Goal: Task Accomplishment & Management: Use online tool/utility

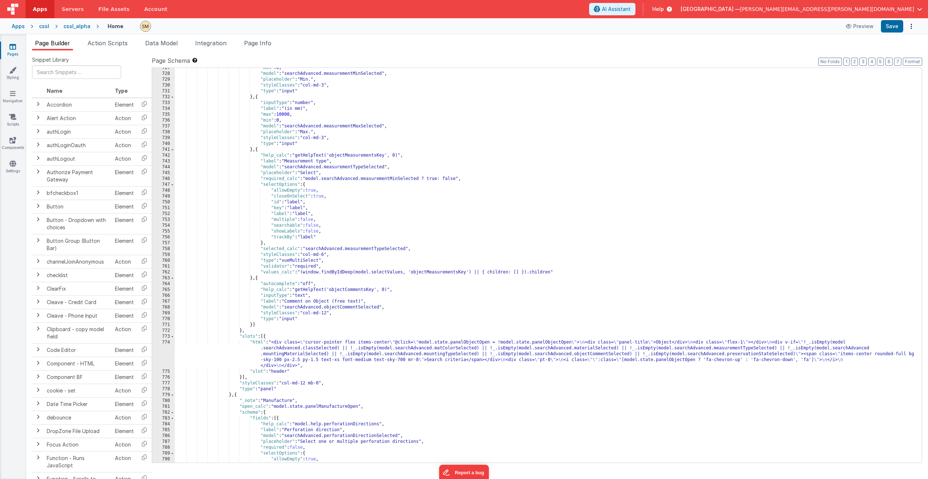
scroll to position [4467, 0]
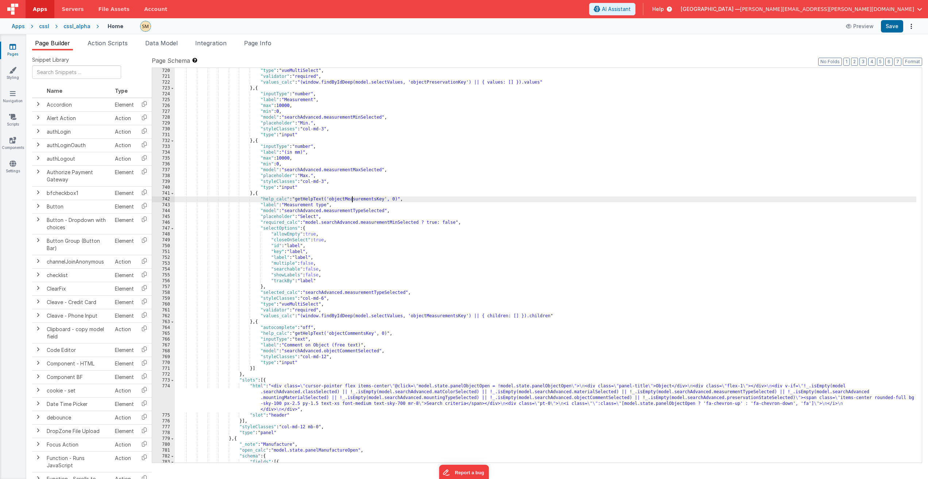
click at [353, 200] on div ""type" : "vueMultiSelect" , "validator" : "required" , "values_calc" : "(window…" at bounding box center [546, 271] width 742 height 406
click at [392, 334] on div ""type" : "vueMultiSelect" , "validator" : "required" , "values_calc" : "(window…" at bounding box center [546, 271] width 742 height 406
click at [354, 336] on div ""type" : "vueMultiSelect" , "validator" : "required" , "values_calc" : "(window…" at bounding box center [546, 271] width 742 height 406
click at [888, 27] on button "Save" at bounding box center [892, 26] width 22 height 12
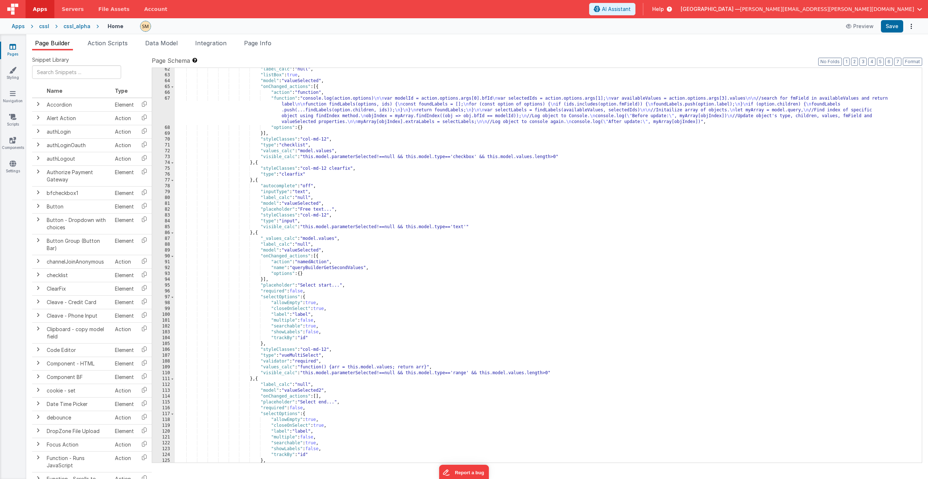
scroll to position [438, 0]
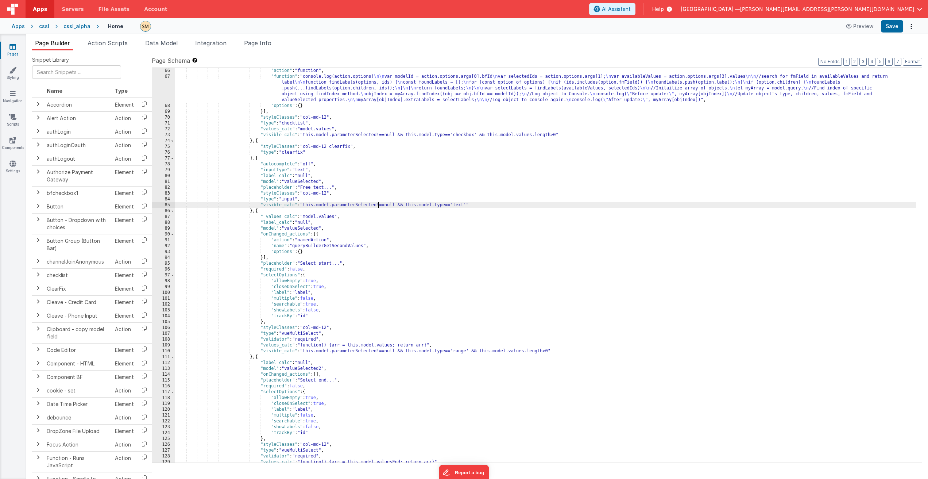
click at [377, 205] on div ""action" : "function" , "function" : "console.log(action.options) \n\n var mode…" at bounding box center [546, 271] width 742 height 406
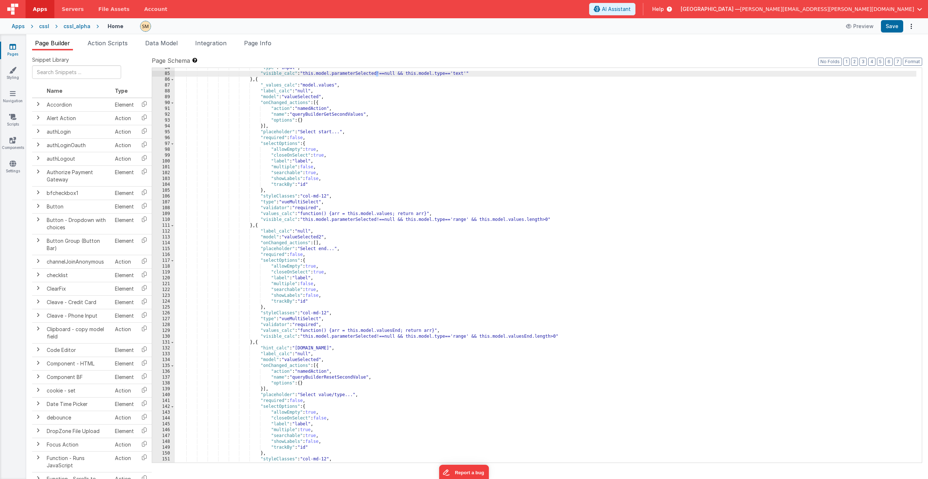
scroll to position [591, 0]
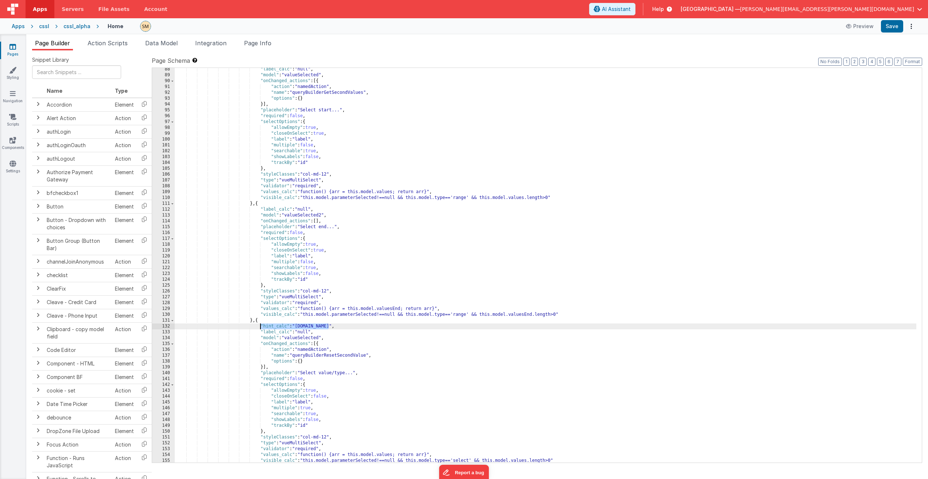
drag, startPoint x: 328, startPoint y: 327, endPoint x: 260, endPoint y: 326, distance: 68.2
click at [260, 326] on div ""label_calc" : "null" , "model" : "valueSelected" , "onChanged_actions" : [{ "a…" at bounding box center [546, 269] width 742 height 406
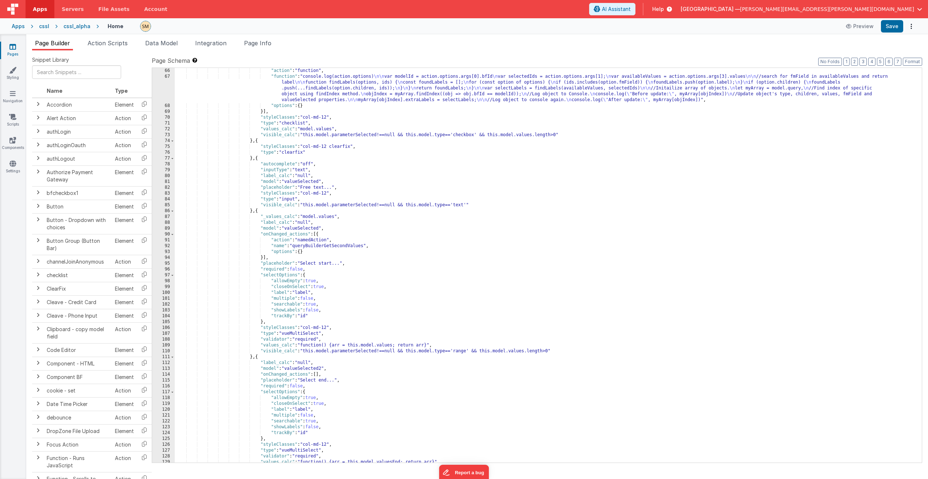
scroll to position [394, 0]
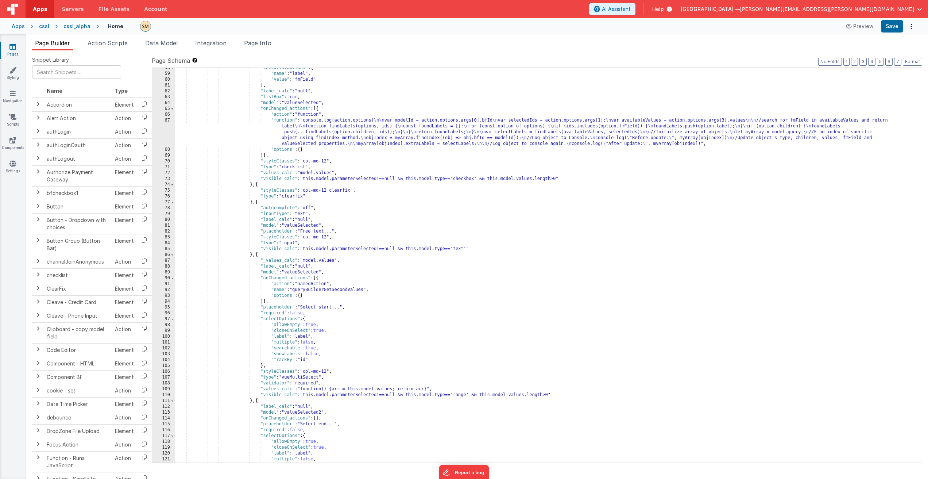
click at [322, 207] on div ""checklistOptions" : { "name" : "label" , "value" : "fmField" } , "label_calc" …" at bounding box center [546, 268] width 742 height 406
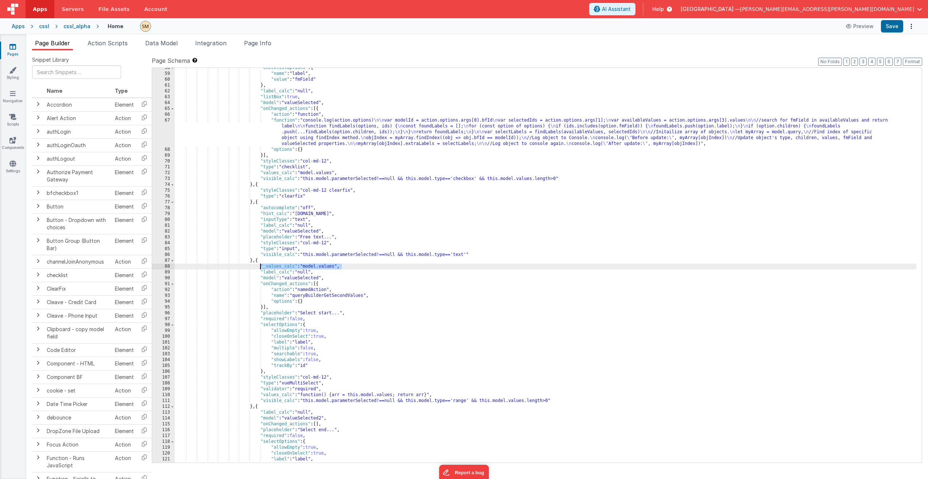
drag, startPoint x: 343, startPoint y: 267, endPoint x: 259, endPoint y: 267, distance: 83.6
click at [259, 267] on div ""checklistOptions" : { "name" : "label" , "value" : "fmField" } , "label_calc" …" at bounding box center [546, 268] width 742 height 406
click at [893, 27] on button "Save" at bounding box center [892, 26] width 22 height 12
click at [333, 271] on div ""checklistOptions" : { "name" : "label" , "value" : "fmField" } , "label_calc" …" at bounding box center [546, 268] width 742 height 406
drag, startPoint x: 332, startPoint y: 272, endPoint x: 260, endPoint y: 271, distance: 71.9
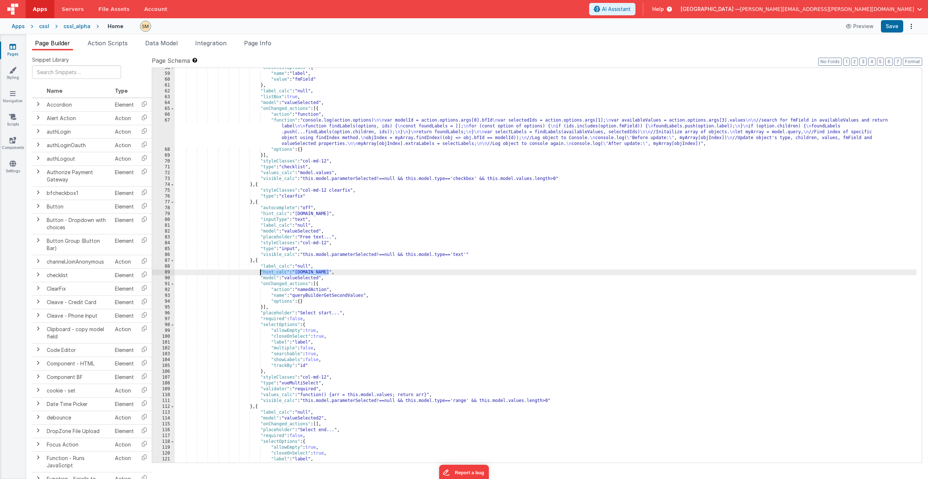
click at [260, 271] on div ""checklistOptions" : { "name" : "label" , "value" : "fmField" } , "label_calc" …" at bounding box center [546, 268] width 742 height 406
click at [899, 25] on button "Save" at bounding box center [892, 26] width 22 height 12
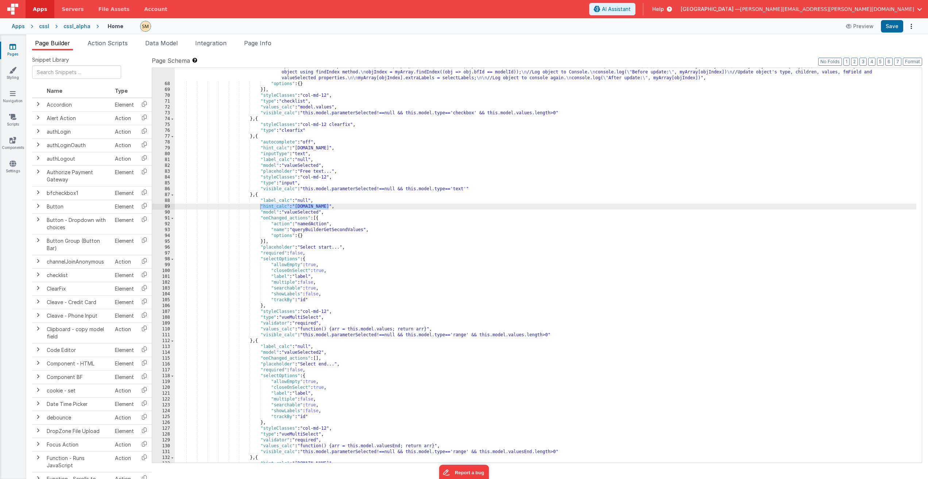
scroll to position [460, 0]
click at [403, 336] on div ""function" : "console.log(action.options) \n\n var modelId = action.options.arg…" at bounding box center [546, 267] width 742 height 430
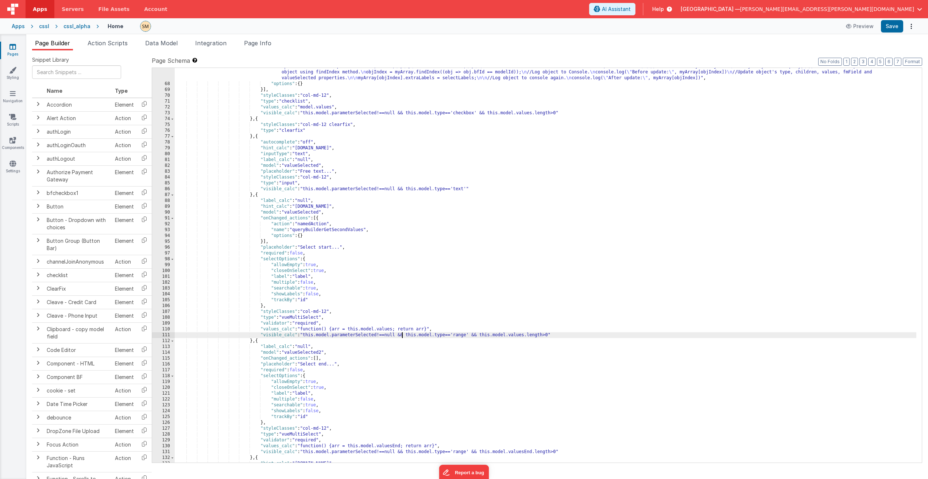
click at [334, 352] on div ""function" : "console.log(action.options) \n\n var modelId = action.options.arg…" at bounding box center [546, 267] width 742 height 430
click at [328, 347] on div ""function" : "console.log(action.options) \n\n var modelId = action.options.arg…" at bounding box center [546, 267] width 742 height 430
click at [895, 27] on button "Save" at bounding box center [892, 26] width 22 height 12
click at [344, 354] on div ""function" : "console.log(action.options) \n\n var modelId = action.options.arg…" at bounding box center [546, 267] width 742 height 430
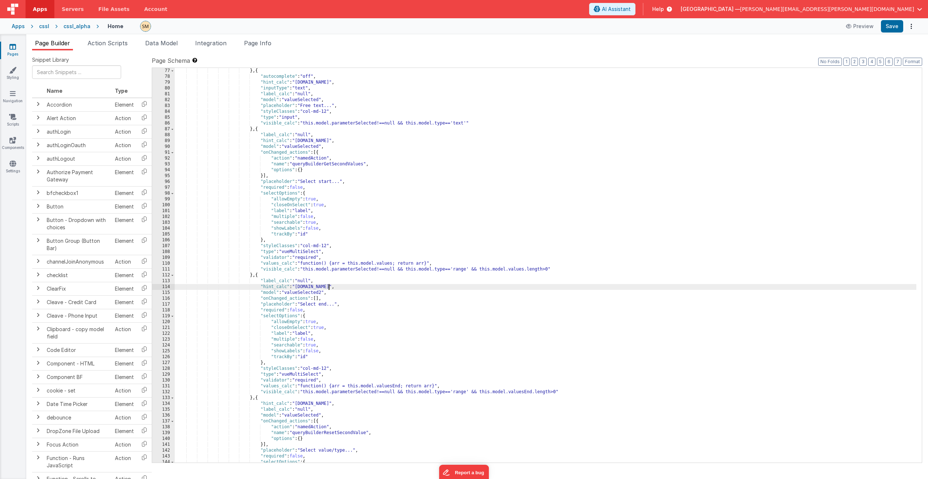
scroll to position [547, 0]
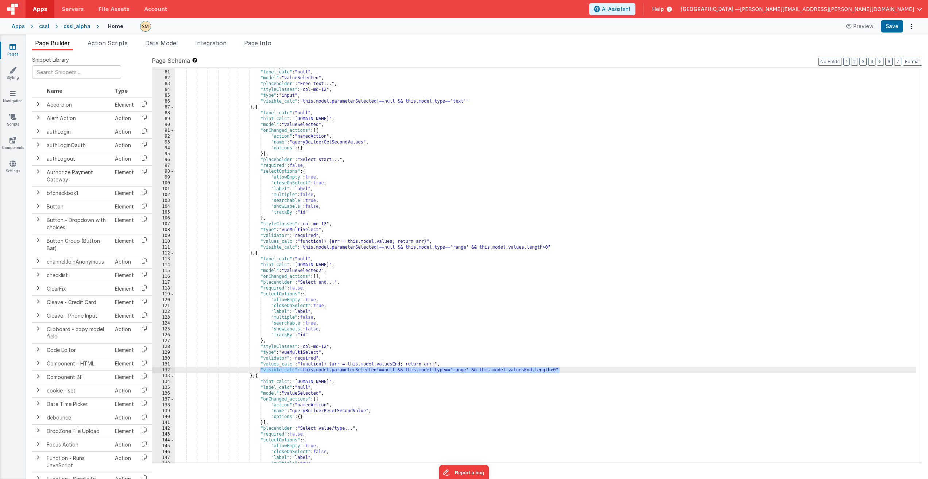
drag, startPoint x: 260, startPoint y: 370, endPoint x: 578, endPoint y: 370, distance: 318.2
click at [578, 370] on div ""inputType" : "text" , "label_calc" : "null" , "model" : "valueSelected" , "pla…" at bounding box center [546, 266] width 742 height 406
click at [255, 376] on div ""inputType" : "text" , "label_calc" : "null" , "model" : "valueSelected" , "pla…" at bounding box center [546, 266] width 742 height 406
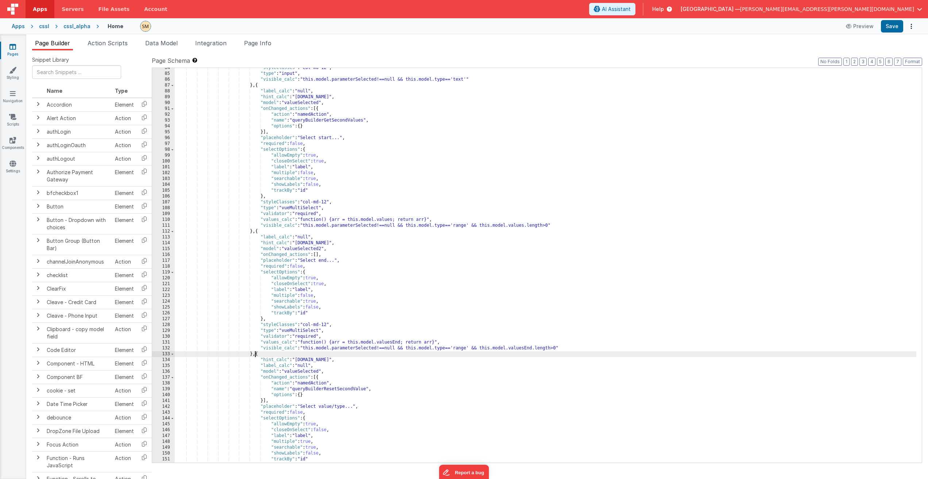
scroll to position [591, 0]
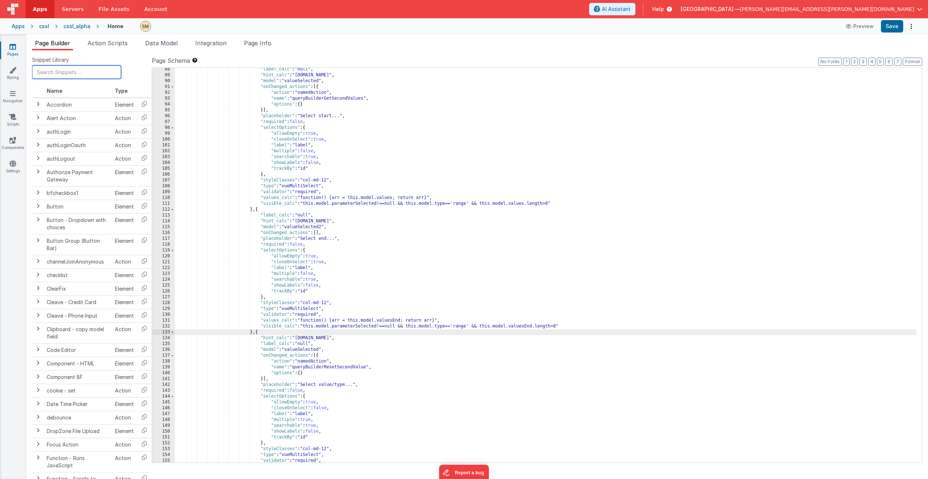
click at [56, 66] on input "text" at bounding box center [76, 72] width 89 height 14
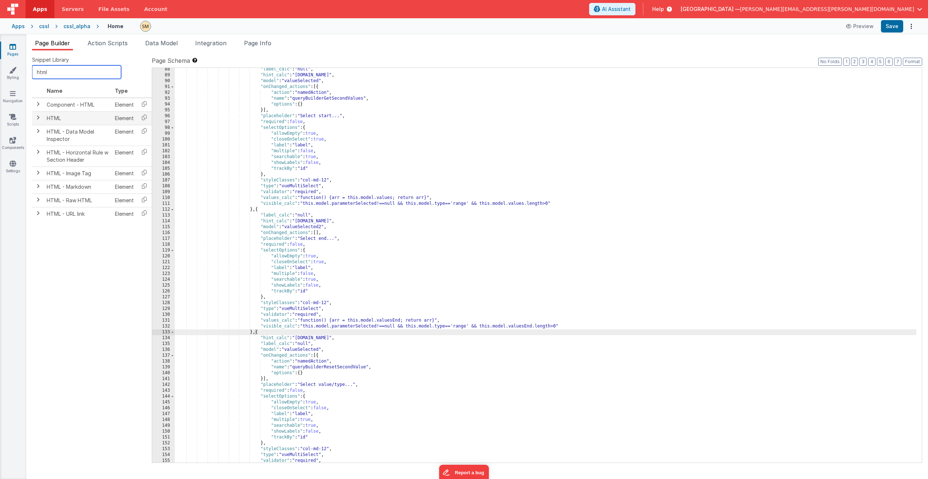
type input "html"
click at [57, 119] on td "HTML" at bounding box center [78, 118] width 68 height 14
click at [145, 118] on icon at bounding box center [144, 117] width 15 height 11
click at [258, 332] on div ""label_calc" : "null" , "hint_calc" : "[DOMAIN_NAME]" , "model" : "valueSelecte…" at bounding box center [546, 269] width 742 height 406
paste textarea
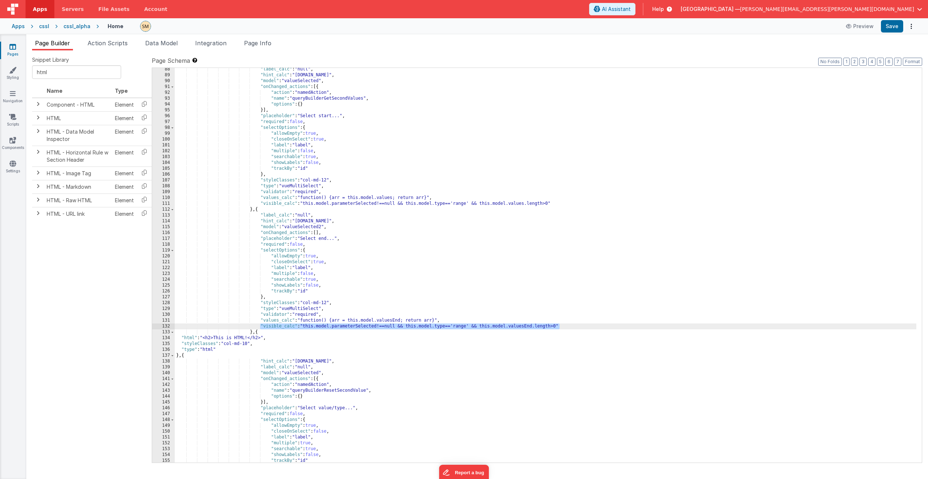
drag, startPoint x: 565, startPoint y: 327, endPoint x: 259, endPoint y: 327, distance: 305.5
click at [259, 327] on div ""label_calc" : "null" , "hint_calc" : "[DOMAIN_NAME]" , "model" : "valueSelecte…" at bounding box center [546, 269] width 742 height 406
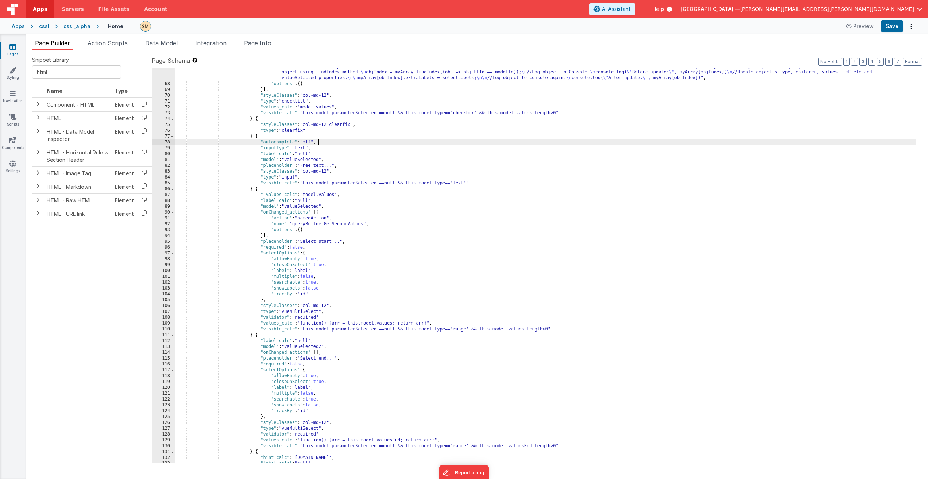
scroll to position [4538, 0]
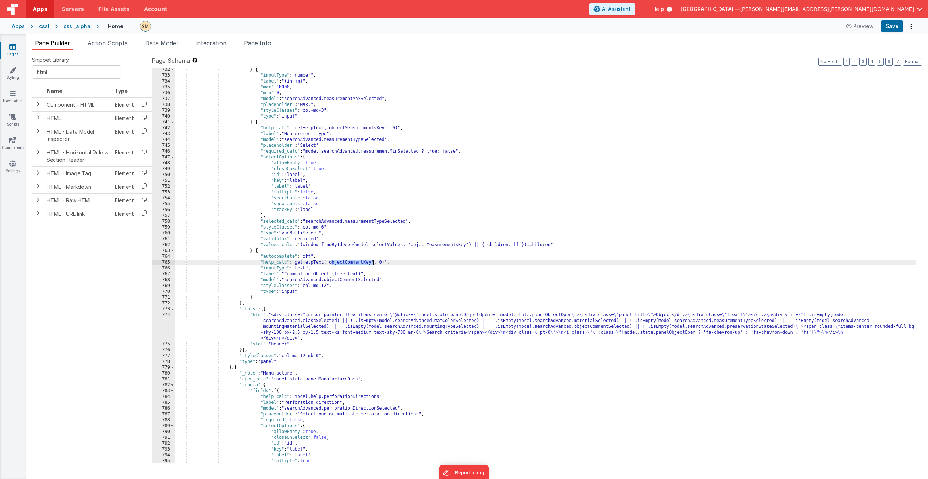
click at [838, 90] on div "} , { "inputType" : "number" , "label" : "(in mm)" , "max" : 10000 , "min" : 0 …" at bounding box center [546, 270] width 742 height 406
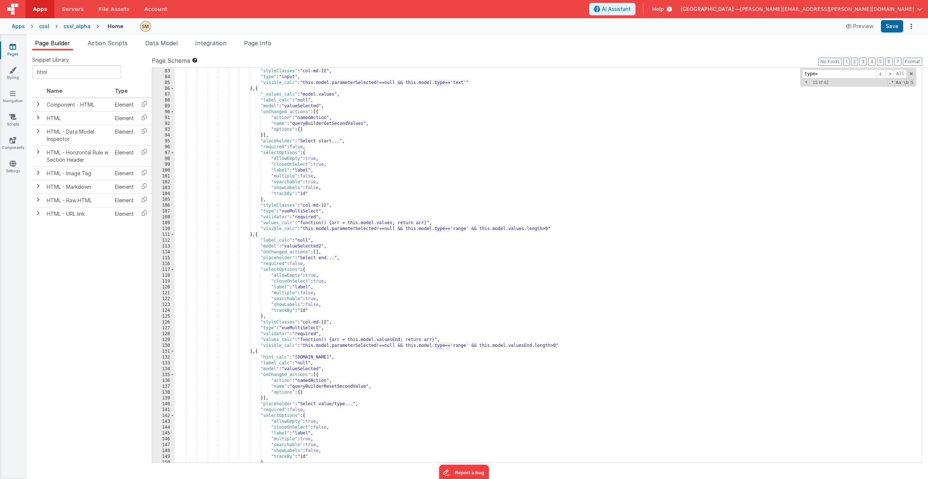
scroll to position [539, 0]
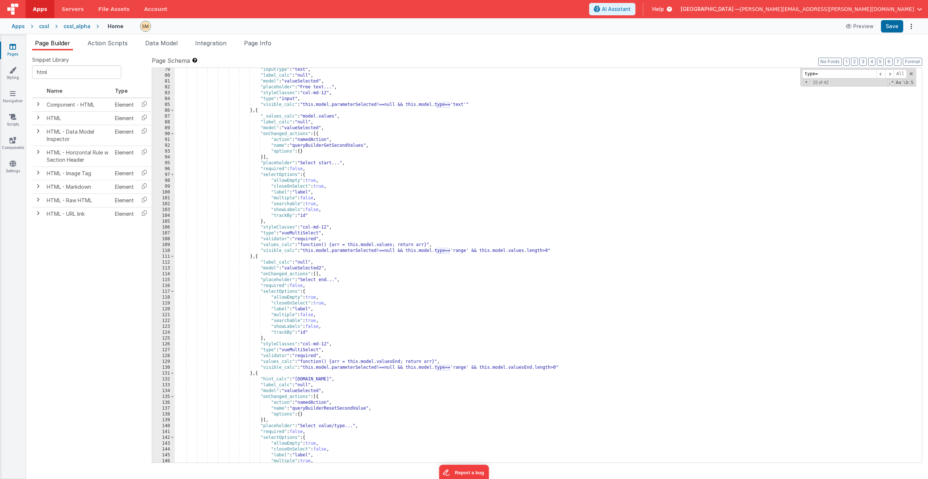
click at [836, 77] on input "type=" at bounding box center [839, 73] width 74 height 9
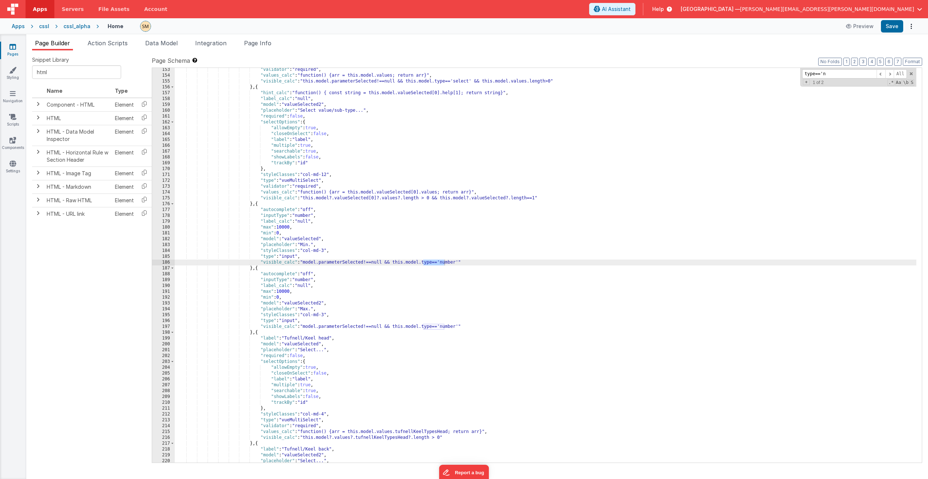
scroll to position [971, 0]
type input "type=='num"
click at [323, 219] on div ""validator" : "required" , "values_calc" : "function() {arr = this.model.values…" at bounding box center [546, 270] width 742 height 406
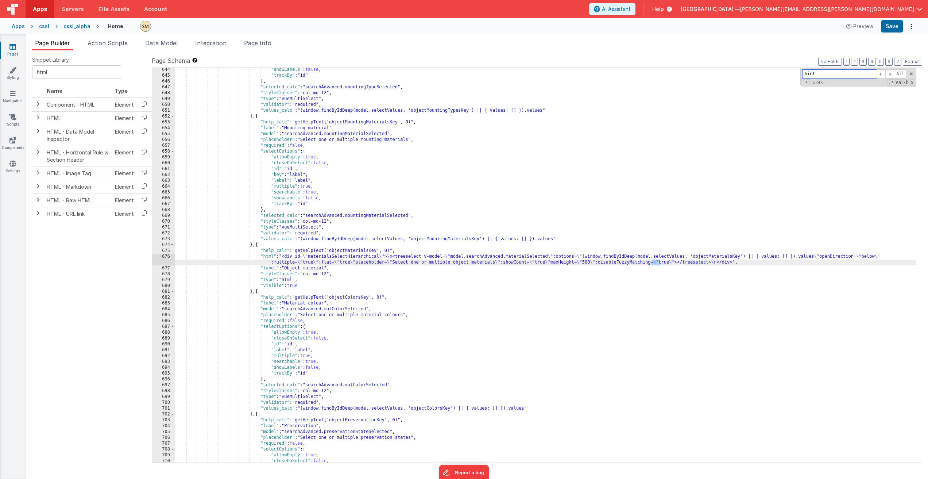
scroll to position [5262, 0]
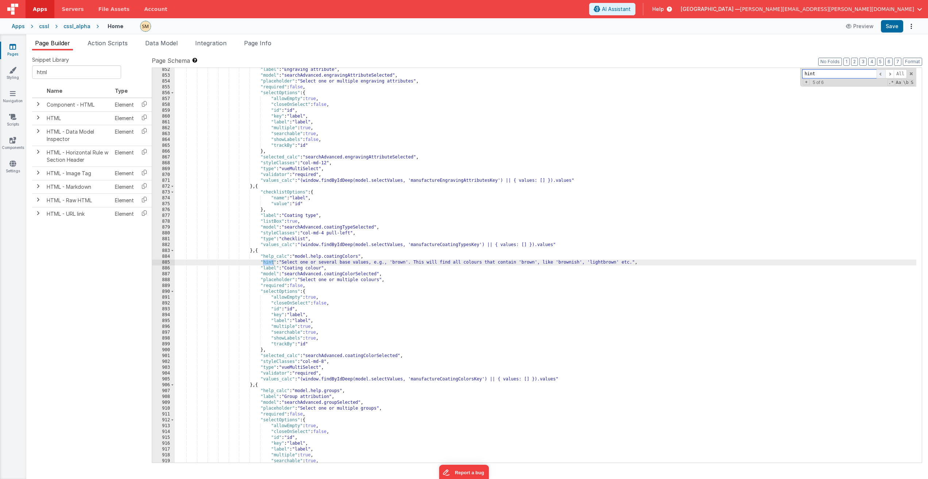
type input "hint"
click at [880, 73] on span at bounding box center [881, 73] width 9 height 9
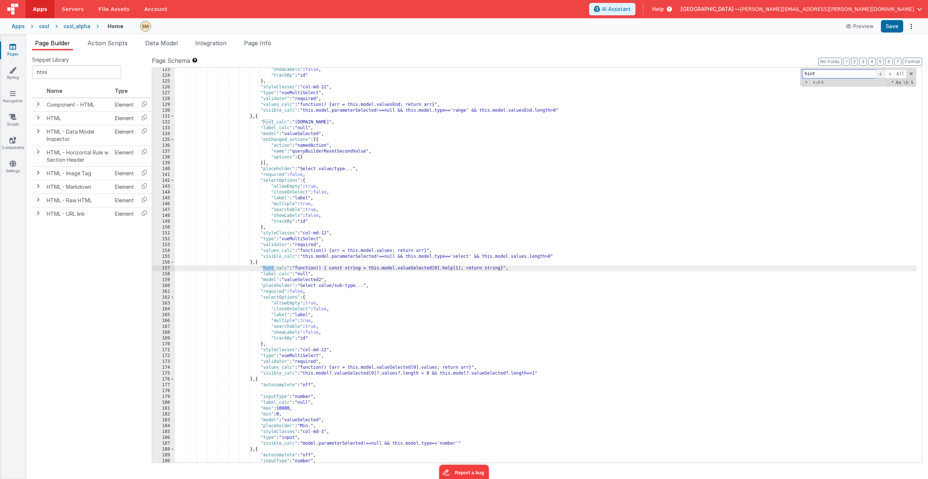
click at [882, 74] on span at bounding box center [881, 73] width 9 height 9
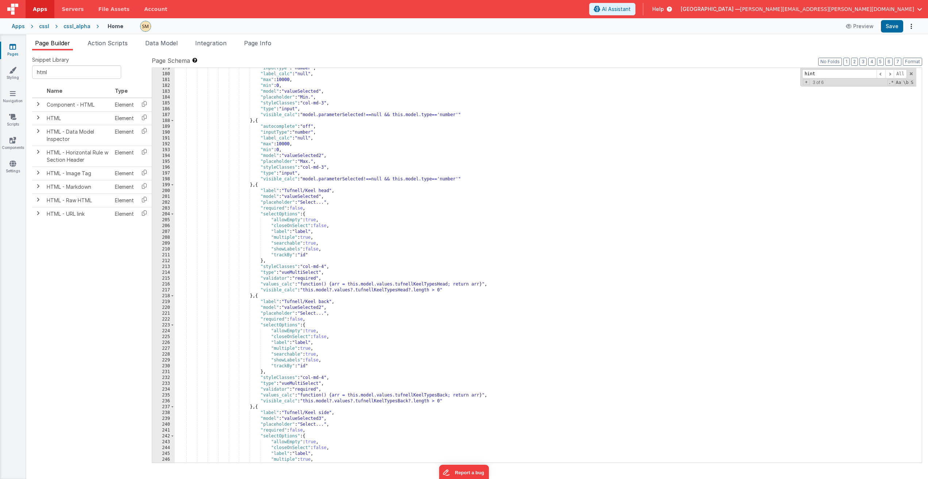
scroll to position [1015, 0]
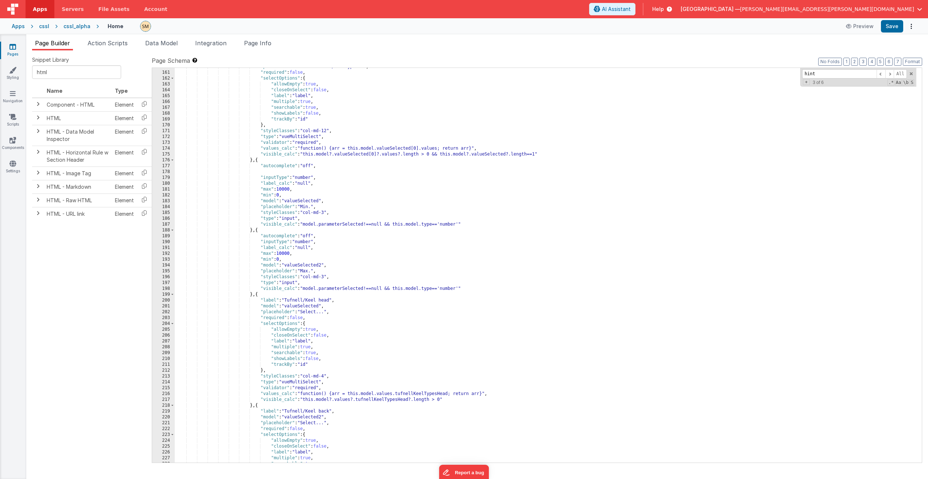
click at [276, 171] on div ""placeholder" : "Select value/sub-type..." , "required" : false , "selectOption…" at bounding box center [546, 267] width 742 height 406
click at [892, 27] on button "Save" at bounding box center [892, 26] width 22 height 12
drag, startPoint x: 334, startPoint y: 172, endPoint x: 151, endPoint y: 172, distance: 183.2
click at [151, 172] on div "Snippet Library html Name Type Component - HTML Element HTML Element HTML - Dat…" at bounding box center [477, 264] width 890 height 417
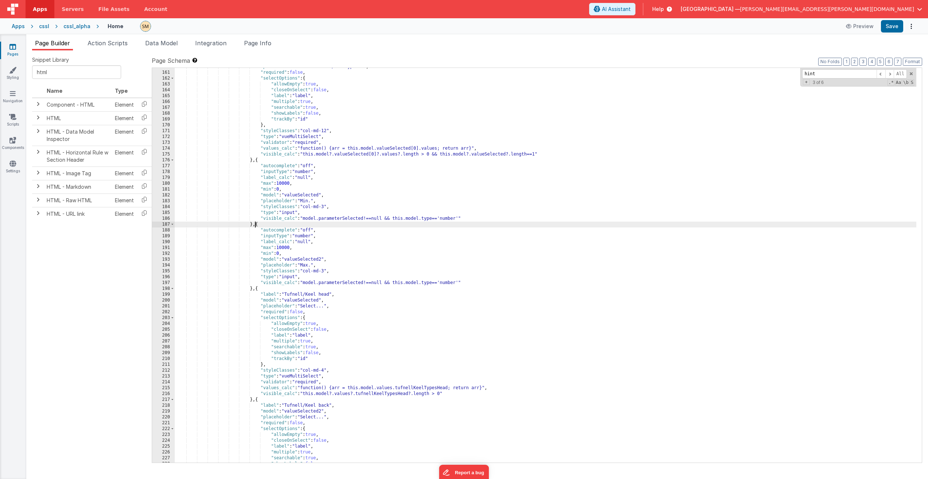
click at [256, 225] on div ""placeholder" : "Select value/sub-type..." , "required" : false , "selectOption…" at bounding box center [546, 267] width 742 height 406
click at [143, 118] on icon at bounding box center [144, 117] width 15 height 11
click at [255, 224] on div ""placeholder" : "Select value/sub-type..." , "required" : false , "selectOption…" at bounding box center [546, 267] width 742 height 406
paste textarea
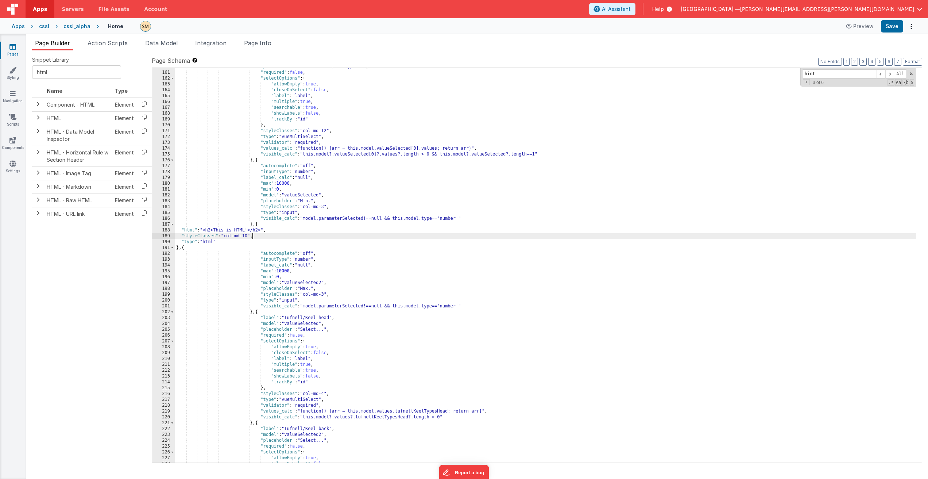
click at [254, 236] on div ""placeholder" : "Select value/sub-type..." , "required" : false , "selectOption…" at bounding box center [546, 267] width 742 height 406
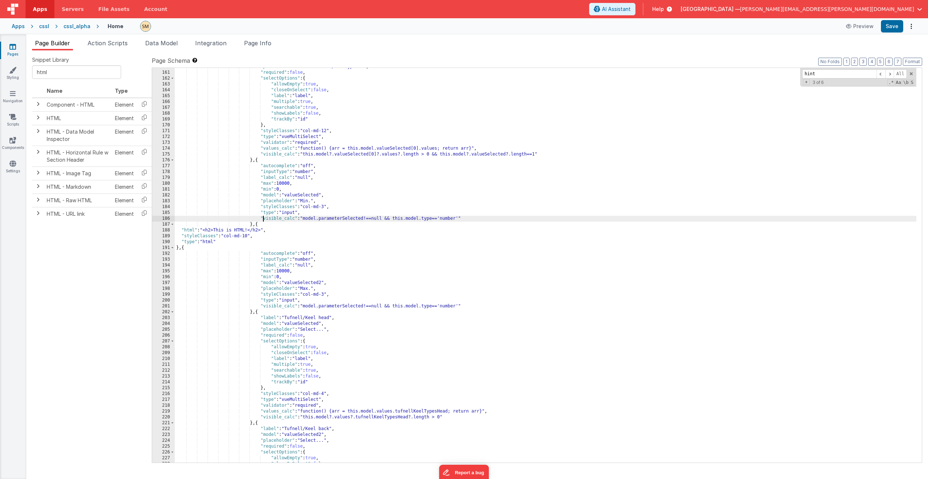
click at [262, 218] on div ""placeholder" : "Select value/sub-type..." , "required" : false , "selectOption…" at bounding box center [546, 267] width 742 height 406
drag, startPoint x: 260, startPoint y: 218, endPoint x: 465, endPoint y: 229, distance: 205.0
click at [462, 218] on div ""placeholder" : "Select value/sub-type..." , "required" : false , "selectOption…" at bounding box center [546, 267] width 742 height 406
click at [223, 242] on div ""placeholder" : "Select value/sub-type..." , "required" : false , "selectOption…" at bounding box center [546, 267] width 742 height 406
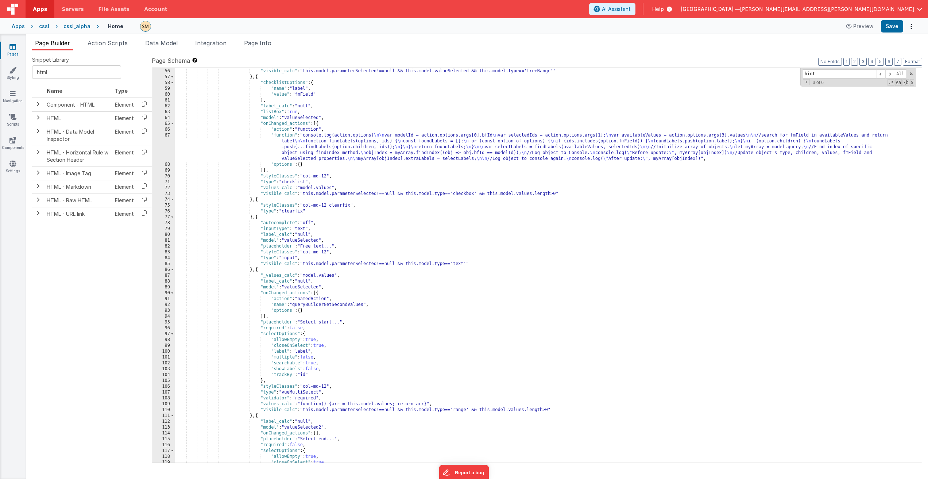
scroll to position [182, 0]
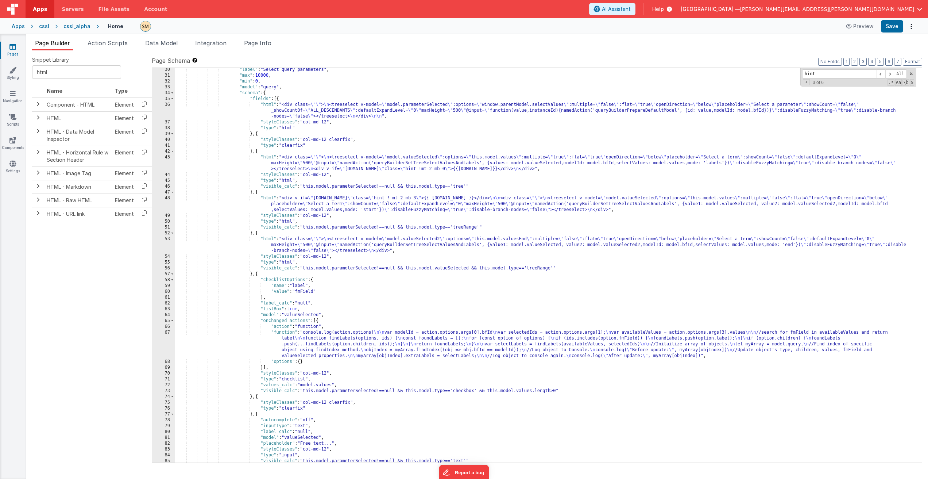
click at [354, 108] on div ""label" : "Select query parameters" , "max" : 10000 , "min" : 0 , "model" : "qu…" at bounding box center [546, 270] width 742 height 406
click at [163, 110] on div "36" at bounding box center [163, 111] width 23 height 18
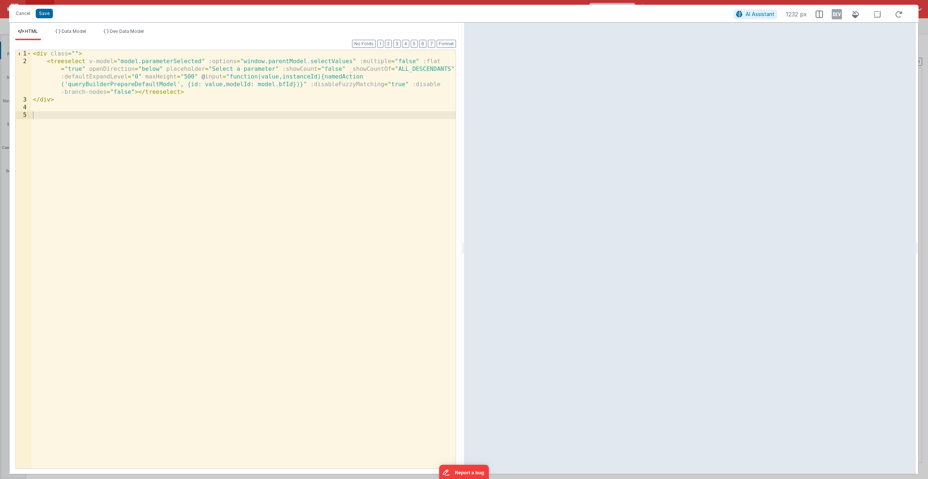
click at [157, 63] on div "< div class = "" > < treeselect v-model = "model.parameterSelected" :options = …" at bounding box center [243, 267] width 424 height 434
type input "hint"
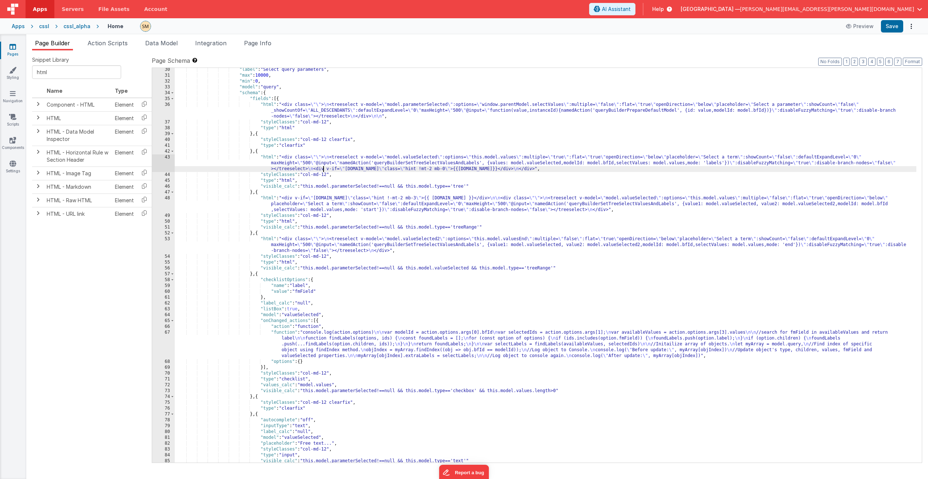
click at [322, 168] on div ""label" : "Select query parameters" , "max" : 10000 , "min" : 0 , "model" : "qu…" at bounding box center [546, 270] width 742 height 406
click at [320, 107] on div ""label" : "Select query parameters" , "max" : 10000 , "min" : 0 , "model" : "qu…" at bounding box center [546, 270] width 742 height 406
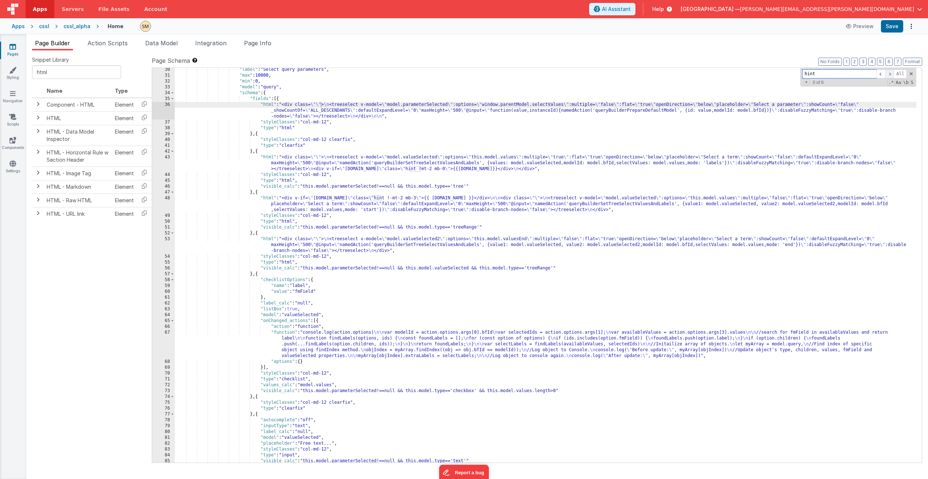
click at [892, 75] on span at bounding box center [890, 73] width 9 height 9
click at [500, 166] on div ""label" : "Select query parameters" , "max" : 10000 , "min" : 0 , "model" : "qu…" at bounding box center [546, 270] width 742 height 406
click at [455, 166] on div ""label" : "Select query parameters" , "max" : 10000 , "min" : 0 , "model" : "qu…" at bounding box center [546, 270] width 742 height 406
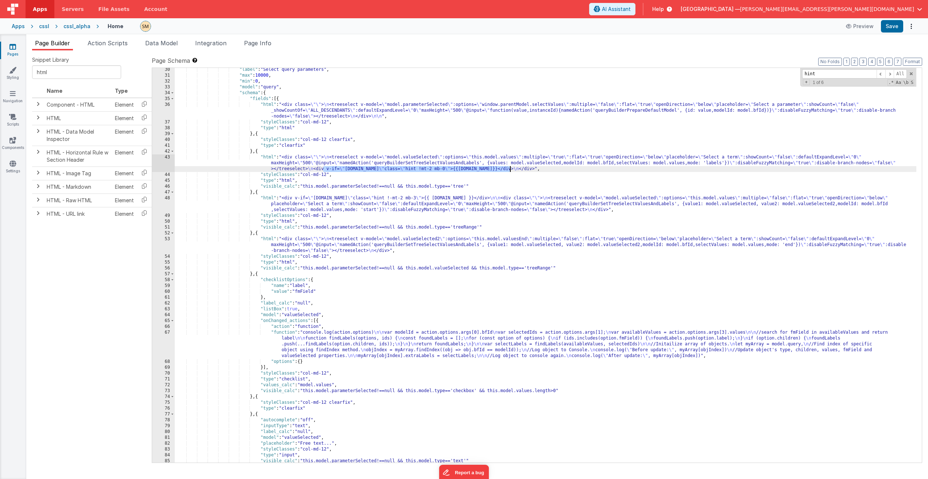
drag, startPoint x: 323, startPoint y: 170, endPoint x: 509, endPoint y: 169, distance: 186.1
click at [509, 169] on div ""label" : "Select query parameters" , "max" : 10000 , "min" : 0 , "model" : "qu…" at bounding box center [546, 270] width 742 height 406
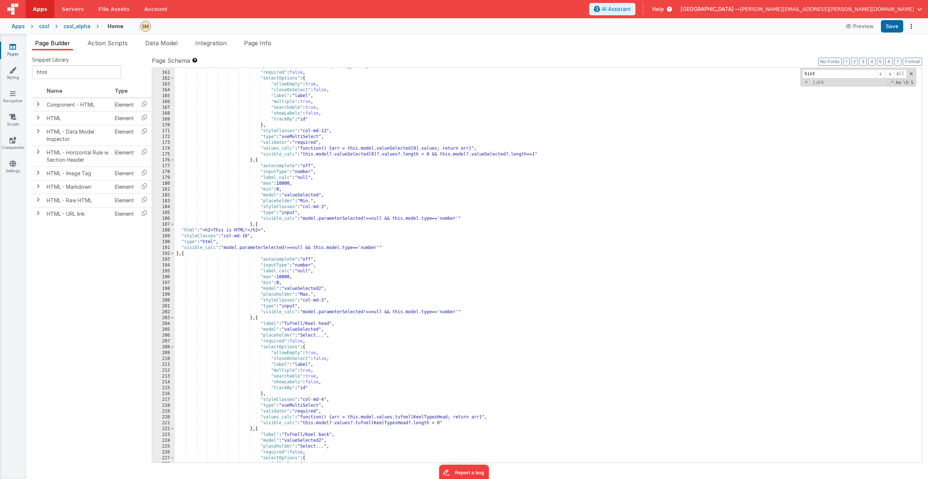
scroll to position [1124, 0]
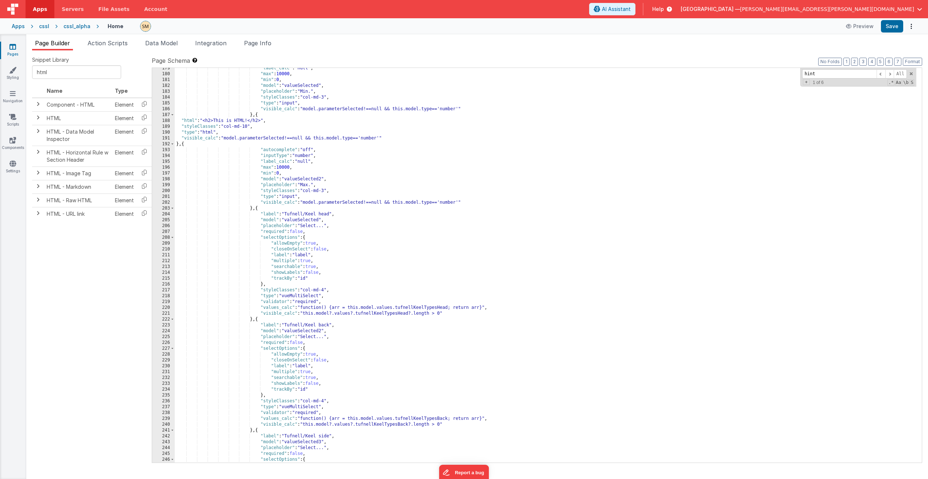
click at [158, 120] on div "188" at bounding box center [163, 121] width 23 height 6
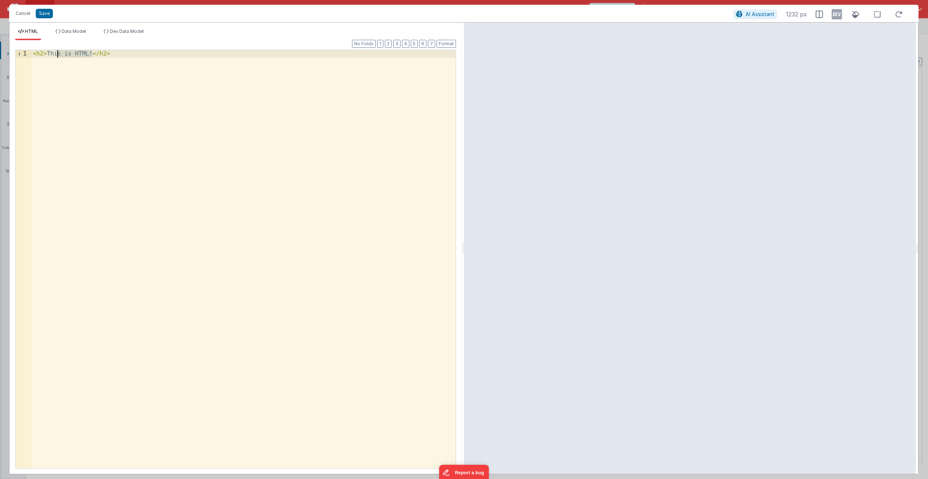
drag, startPoint x: 91, startPoint y: 54, endPoint x: 53, endPoint y: 53, distance: 38.0
click at [53, 53] on div "< h2 > This is HTML! </ h2 >" at bounding box center [243, 267] width 424 height 434
click at [74, 53] on div "< div v-if = \ "[DOMAIN_NAME]\" class = \ "hint !mt-2 mb-0\" > {{[DOMAIN_NAME]}…" at bounding box center [243, 267] width 424 height 434
click at [70, 55] on div "< div v-if = \ "[DOMAIN_NAME]\" class = \ "hint !mt-2 mb-0\" > {{[DOMAIN_NAME]}…" at bounding box center [243, 267] width 424 height 434
click at [110, 54] on div "< div v-if = "[DOMAIN_NAME]\" class = \ "hint !mt-2 mb-0\" > {{[DOMAIN_NAME]}} …" at bounding box center [243, 267] width 424 height 434
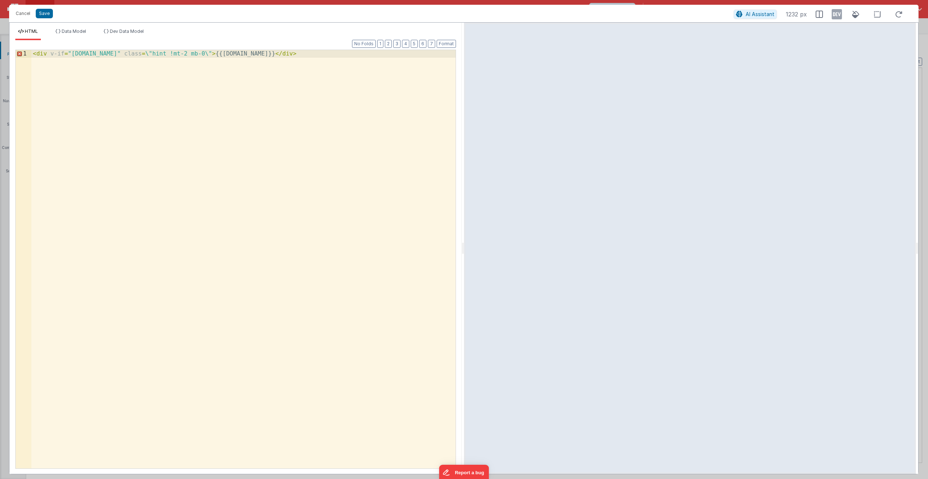
click at [138, 54] on div "< div v-if = "[DOMAIN_NAME]" class = \ "hint !mt-2 mb-0\" > {{[DOMAIN_NAME]}} <…" at bounding box center [243, 267] width 424 height 434
click at [193, 53] on div "< div v-if = "[DOMAIN_NAME]" class = "hint !mt-2 mb-0\" > {{[DOMAIN_NAME]}} </ …" at bounding box center [243, 267] width 424 height 434
click at [280, 55] on div "< div v-if = "[DOMAIN_NAME]" class = "hint !mt-2 mb-0" > {{[DOMAIN_NAME]}} </ d…" at bounding box center [243, 267] width 424 height 434
click at [42, 13] on button "Save" at bounding box center [44, 13] width 17 height 9
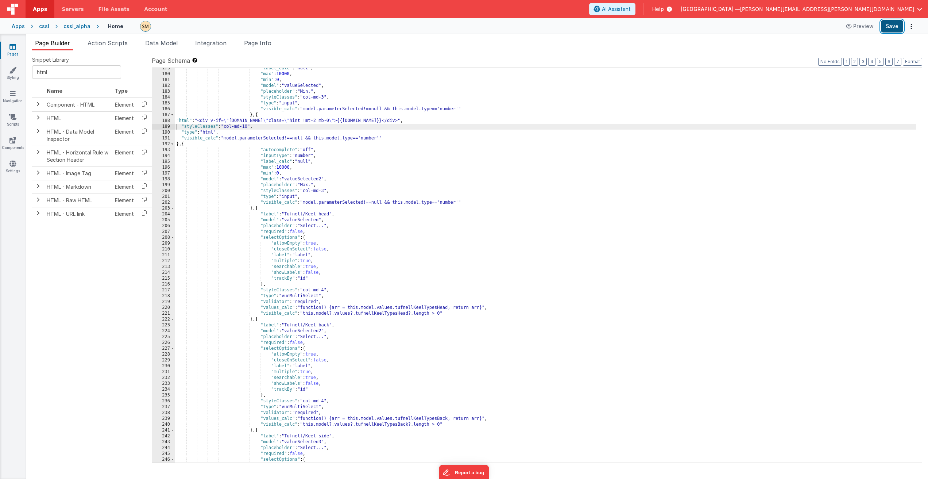
click at [898, 26] on button "Save" at bounding box center [892, 26] width 22 height 12
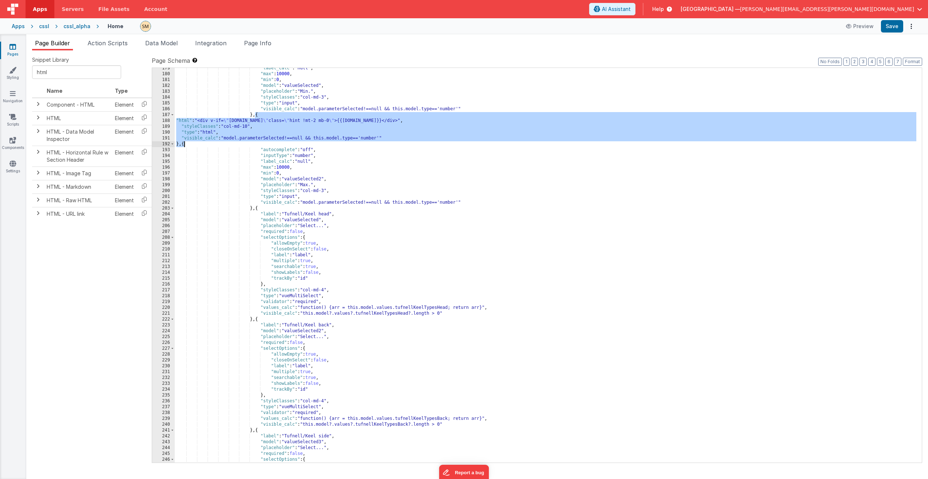
drag, startPoint x: 255, startPoint y: 115, endPoint x: 184, endPoint y: 145, distance: 77.2
click at [184, 145] on div ""label_calc" : "null" , "max" : 10000 , "min" : 0 , "model" : "valueSelected" ,…" at bounding box center [546, 268] width 742 height 406
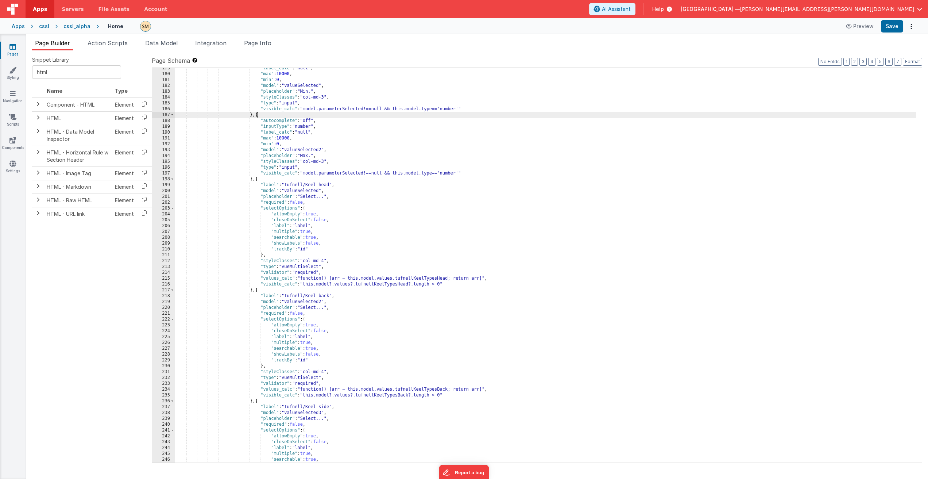
click at [258, 178] on div ""label_calc" : "null" , "max" : 10000 , "min" : 0 , "model" : "valueSelected" ,…" at bounding box center [546, 268] width 742 height 406
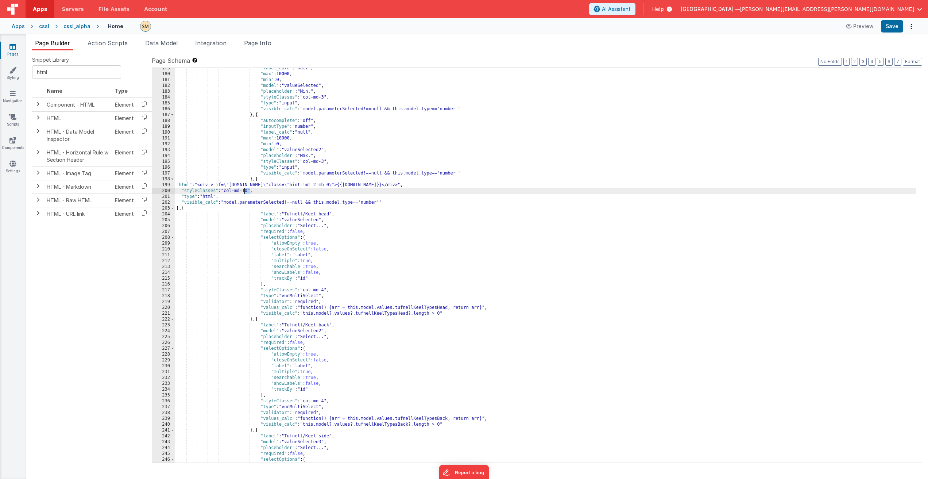
drag, startPoint x: 249, startPoint y: 192, endPoint x: 246, endPoint y: 191, distance: 3.7
click at [246, 191] on div ""label_calc" : "null" , "max" : 10000 , "min" : 0 , "model" : "valueSelected" ,…" at bounding box center [546, 268] width 742 height 406
click at [891, 27] on button "Save" at bounding box center [892, 26] width 22 height 12
drag, startPoint x: 313, startPoint y: 186, endPoint x: 297, endPoint y: 186, distance: 15.7
click at [297, 186] on div ""label_calc" : "null" , "max" : 10000 , "min" : 0 , "model" : "valueSelected" ,…" at bounding box center [546, 268] width 742 height 406
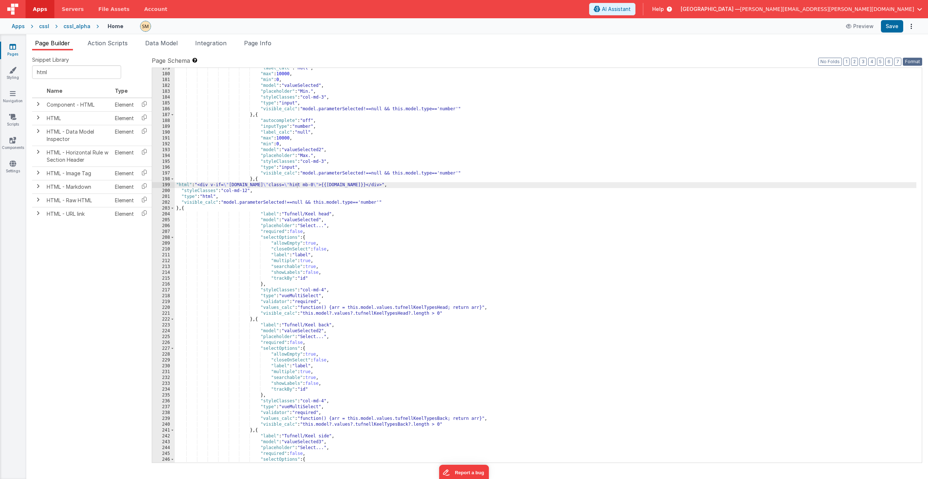
click at [916, 61] on button "Format" at bounding box center [912, 62] width 19 height 8
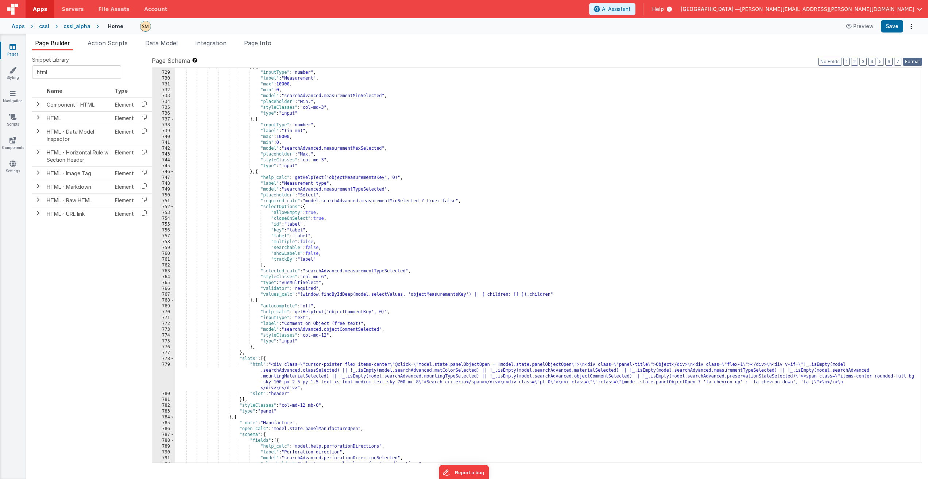
scroll to position [4518, 0]
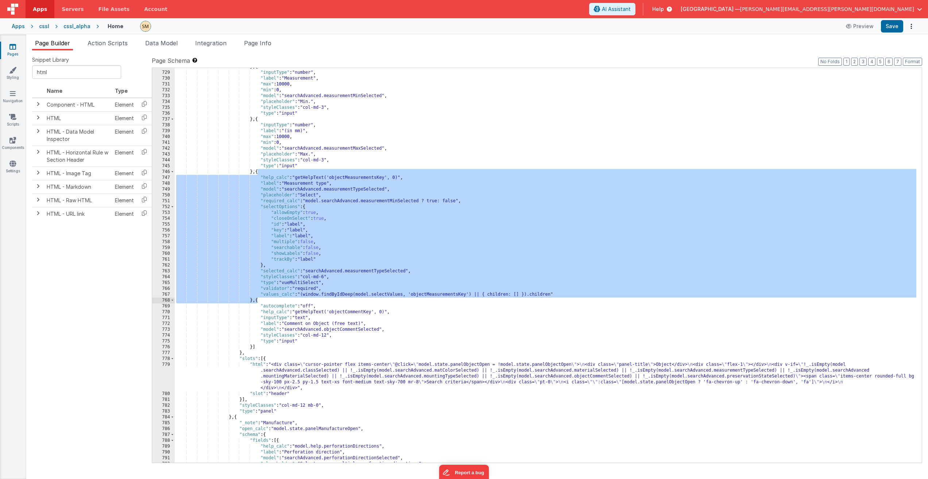
drag, startPoint x: 258, startPoint y: 172, endPoint x: 257, endPoint y: 303, distance: 130.7
click at [257, 303] on div "} , { "inputType" : "number" , "label" : "Measurement" , "max" : 10000 , "min" …" at bounding box center [546, 267] width 742 height 406
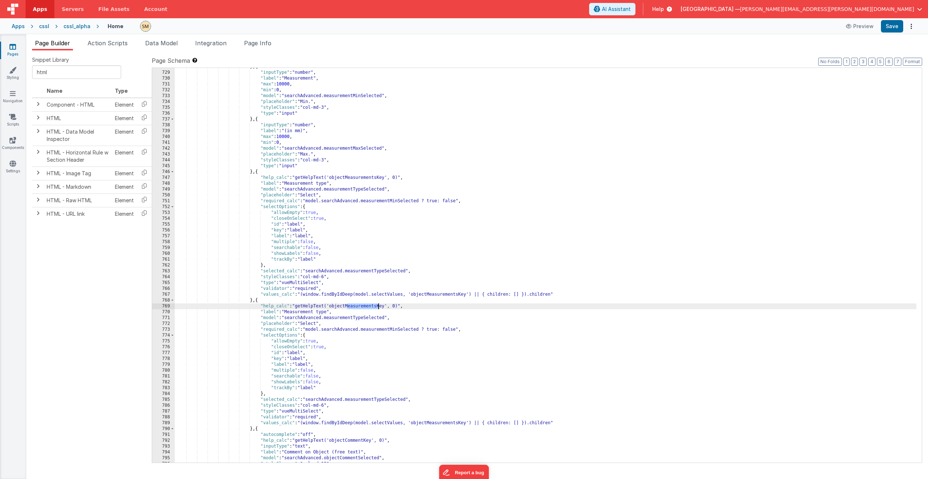
drag, startPoint x: 346, startPoint y: 306, endPoint x: 378, endPoint y: 307, distance: 31.4
click at [378, 307] on div "} , { "inputType" : "number" , "label" : "Measurement" , "max" : 10000 , "min" …" at bounding box center [546, 267] width 742 height 406
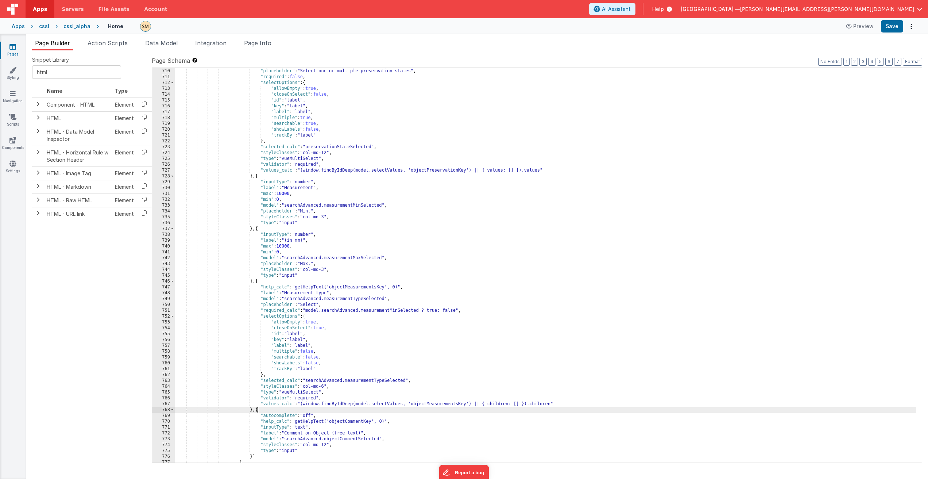
scroll to position [4408, 0]
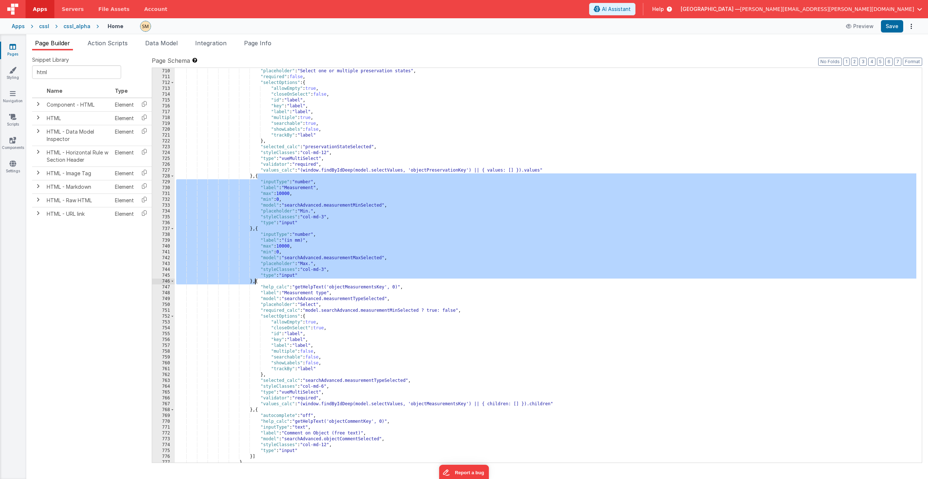
drag, startPoint x: 258, startPoint y: 176, endPoint x: 255, endPoint y: 280, distance: 104.1
click at [255, 280] on div ""model" : "searchAdvanced.preservationStateSelected" , "placeholder" : "Select …" at bounding box center [546, 265] width 742 height 406
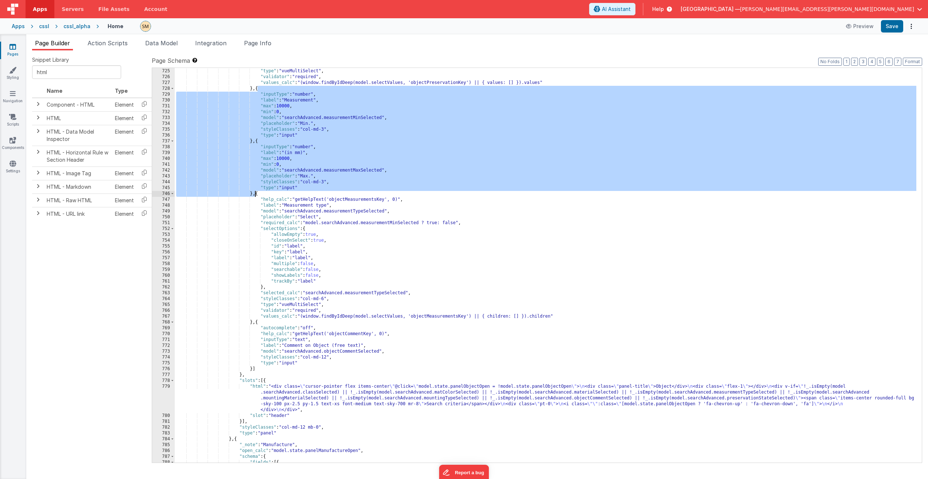
scroll to position [4496, 0]
click at [257, 322] on div ""styleClasses" : "col-md-12" , "type" : "vueMultiSelect" , "validator" : "requi…" at bounding box center [546, 265] width 742 height 406
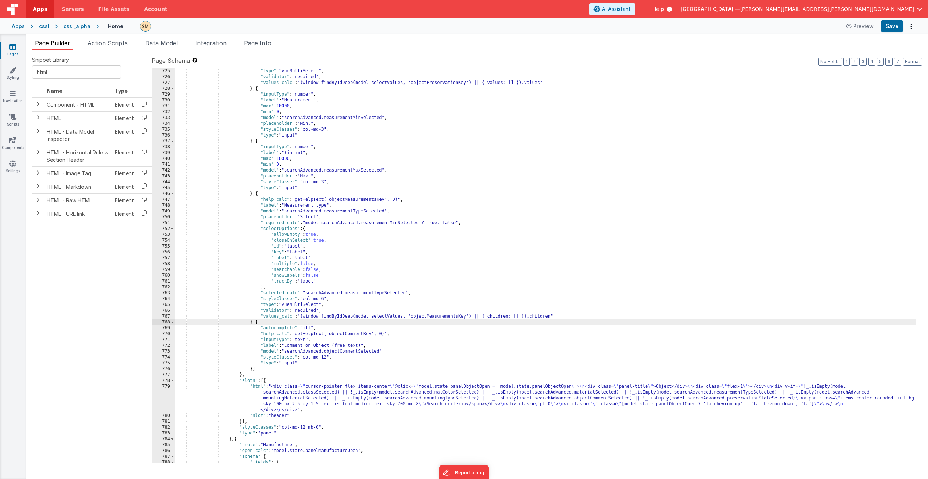
paste textarea
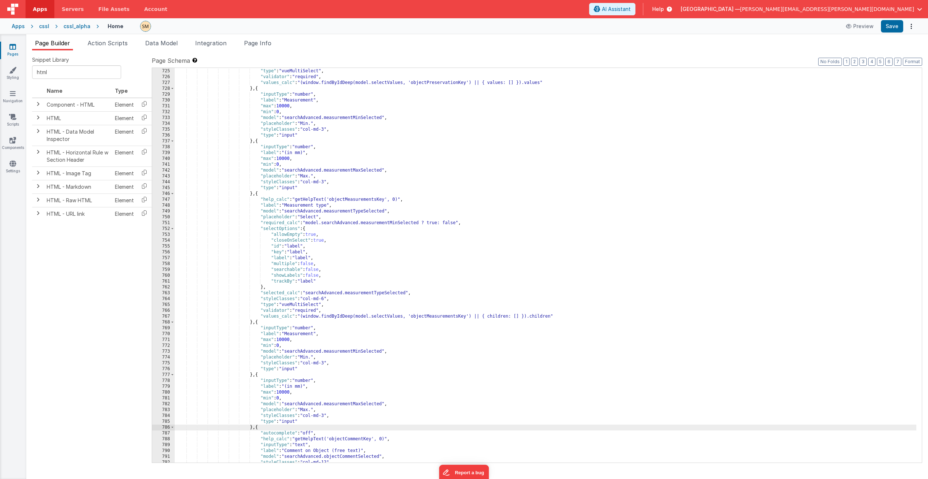
click at [301, 334] on div ""styleClasses" : "col-md-12" , "type" : "vueMultiSelect" , "validator" : "requi…" at bounding box center [546, 265] width 742 height 406
drag, startPoint x: 355, startPoint y: 353, endPoint x: 326, endPoint y: 353, distance: 29.2
click at [326, 353] on div ""styleClasses" : "col-md-12" , "type" : "vueMultiSelect" , "validator" : "requi…" at bounding box center [546, 265] width 742 height 406
click at [332, 352] on div ""styleClasses" : "col-md-12" , "type" : "vueMultiSelect" , "validator" : "requi…" at bounding box center [546, 265] width 742 height 406
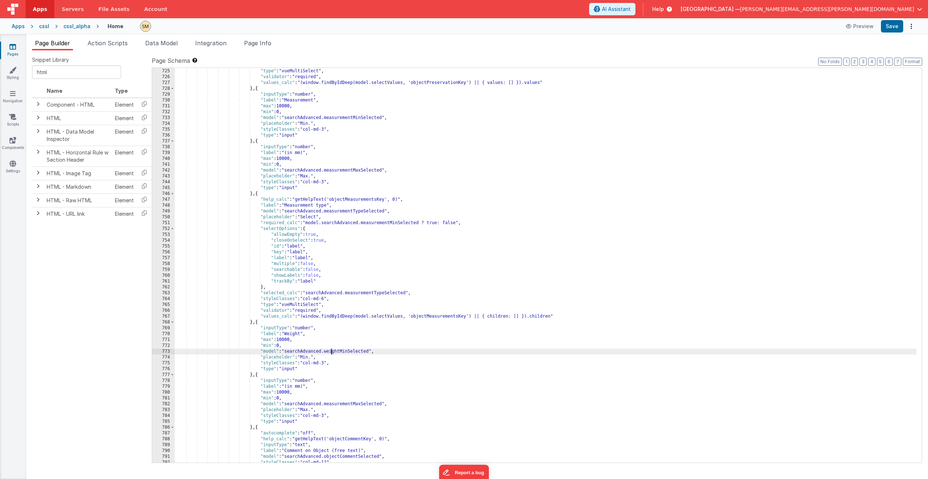
click at [332, 352] on div ""styleClasses" : "col-md-12" , "type" : "vueMultiSelect" , "validator" : "requi…" at bounding box center [546, 265] width 742 height 406
drag, startPoint x: 355, startPoint y: 404, endPoint x: 327, endPoint y: 405, distance: 28.1
click at [327, 405] on div ""styleClasses" : "col-md-12" , "type" : "vueMultiSelect" , "validator" : "requi…" at bounding box center [546, 265] width 742 height 406
click at [298, 385] on div ""styleClasses" : "col-md-12" , "type" : "vueMultiSelect" , "validator" : "requi…" at bounding box center [546, 265] width 742 height 406
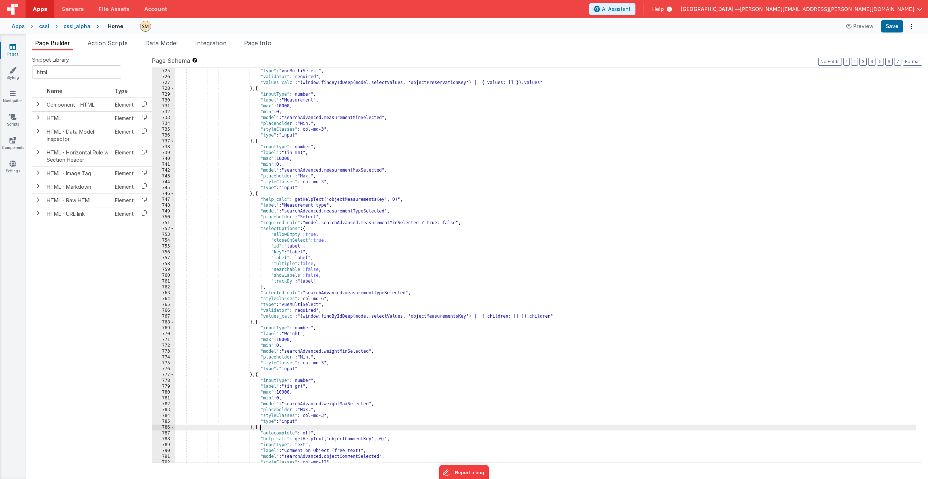
click at [299, 426] on div ""styleClasses" : "col-md-12" , "type" : "vueMultiSelect" , "validator" : "requi…" at bounding box center [546, 265] width 742 height 406
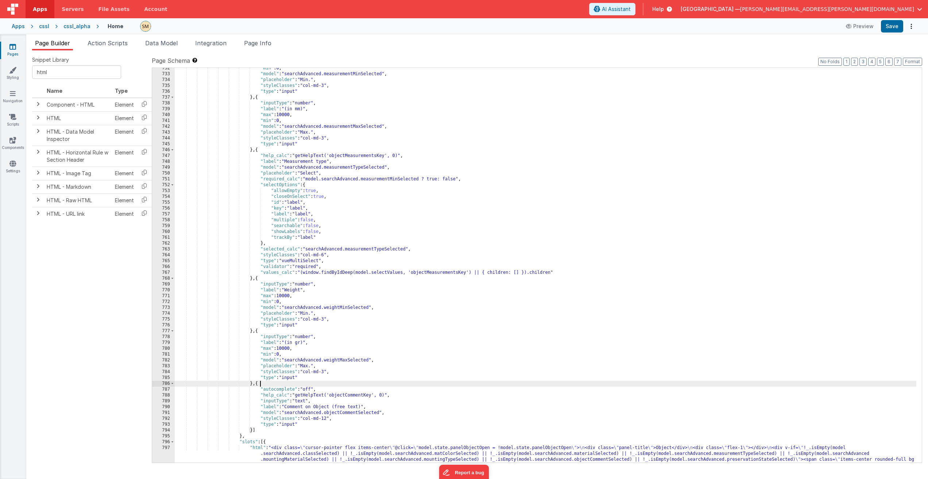
scroll to position [4540, 0]
click at [255, 278] on div ""min" : 0 , "model" : "searchAdvanced.measurementMinSelected" , "placeholder" :…" at bounding box center [546, 280] width 742 height 430
click at [257, 278] on div ""min" : 0 , "model" : "searchAdvanced.measurementMinSelected" , "placeholder" :…" at bounding box center [546, 280] width 742 height 430
click at [43, 72] on input "html" at bounding box center [76, 72] width 89 height 14
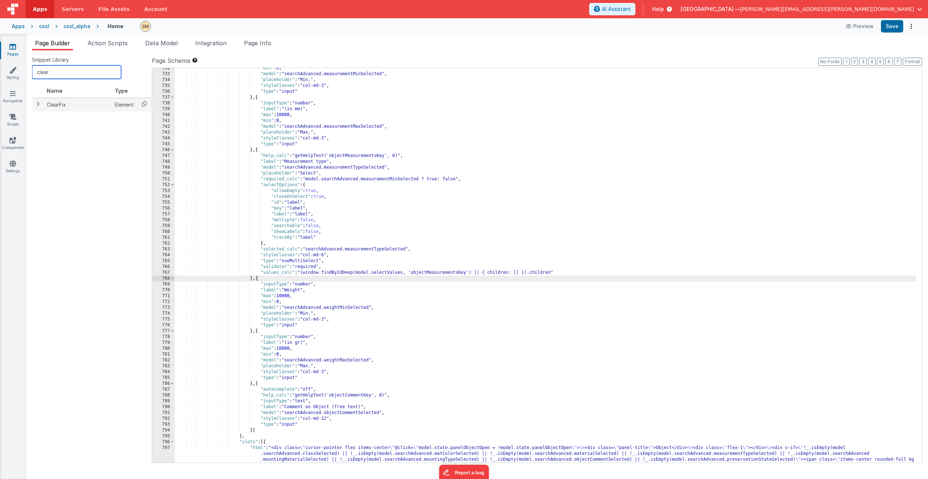
type input "clear"
click at [143, 103] on icon at bounding box center [144, 103] width 15 height 11
click at [257, 279] on div ""min" : 0 , "model" : "searchAdvanced.measurementMinSelected" , "placeholder" :…" at bounding box center [546, 280] width 742 height 430
paste textarea
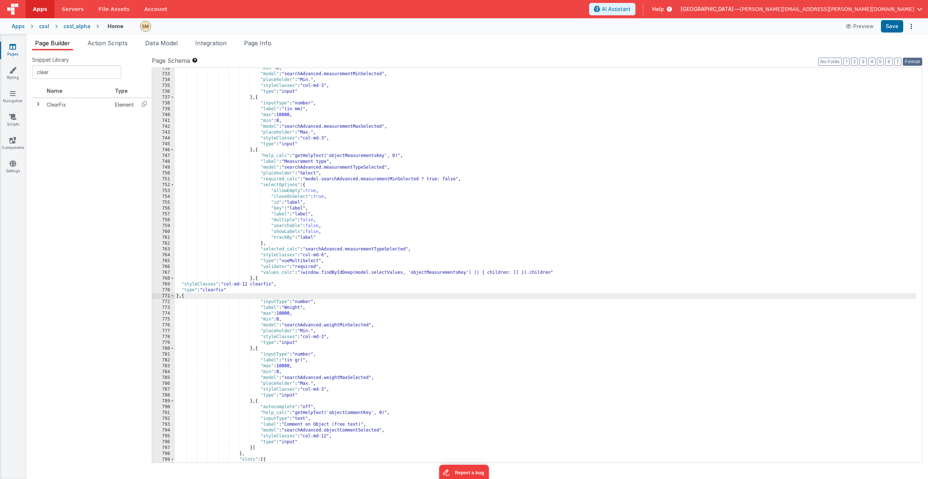
click at [913, 61] on button "Format" at bounding box center [912, 62] width 19 height 8
click at [843, 104] on div ""min" : 0 , "model" : "searchAdvanced.measurementMinSelected" , "placeholder" :…" at bounding box center [546, 280] width 742 height 430
click at [183, 295] on div ""min" : 0 , "model" : "searchAdvanced.measurementMinSelected" , "placeholder" :…" at bounding box center [546, 280] width 742 height 430
click at [910, 62] on button "Format" at bounding box center [912, 62] width 19 height 8
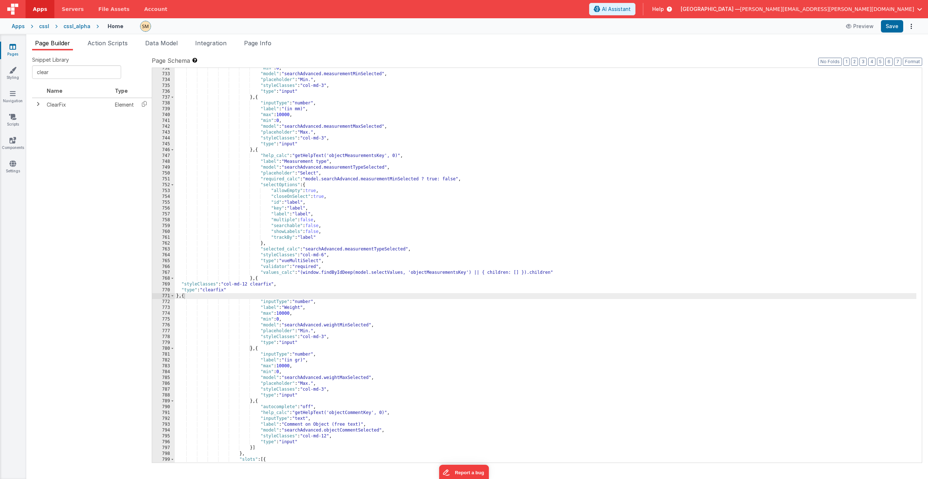
drag, startPoint x: 376, startPoint y: 197, endPoint x: 369, endPoint y: 200, distance: 7.4
click at [376, 198] on div ""min" : 0 , "model" : "searchAdvanced.measurementMinSelected" , "placeholder" :…" at bounding box center [546, 280] width 742 height 430
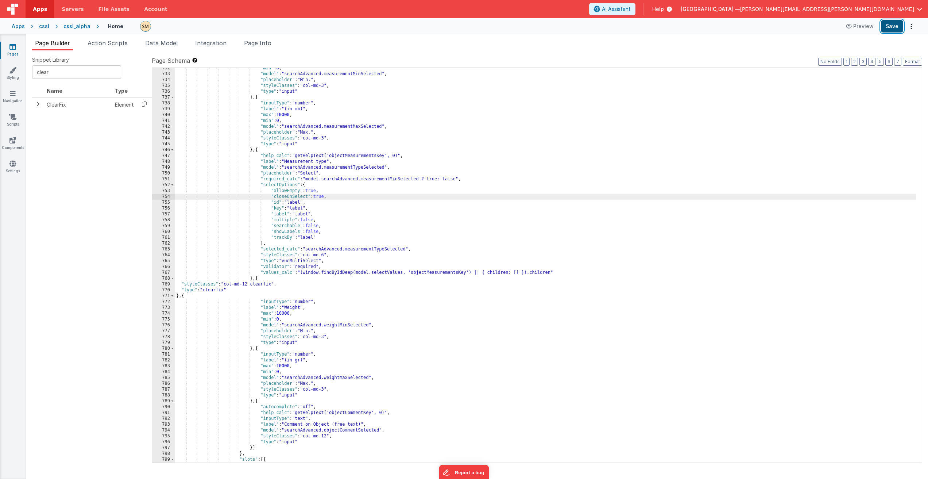
click at [890, 27] on button "Save" at bounding box center [892, 26] width 22 height 12
click at [160, 45] on span "Data Model" at bounding box center [161, 42] width 32 height 7
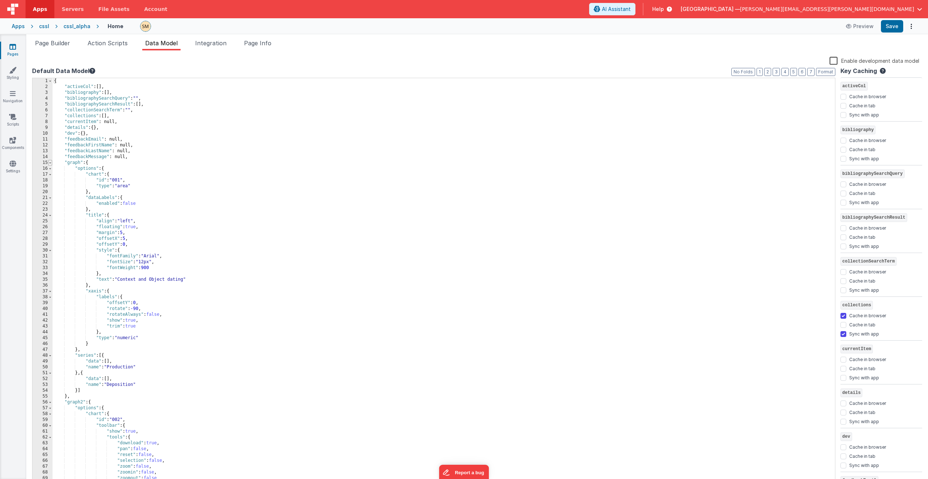
click at [49, 163] on span at bounding box center [50, 163] width 4 height 6
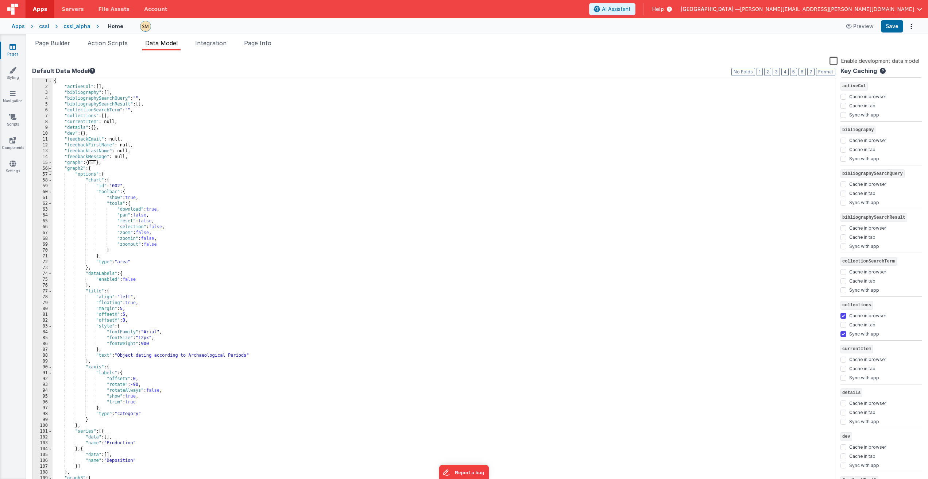
click at [49, 169] on span at bounding box center [50, 169] width 4 height 6
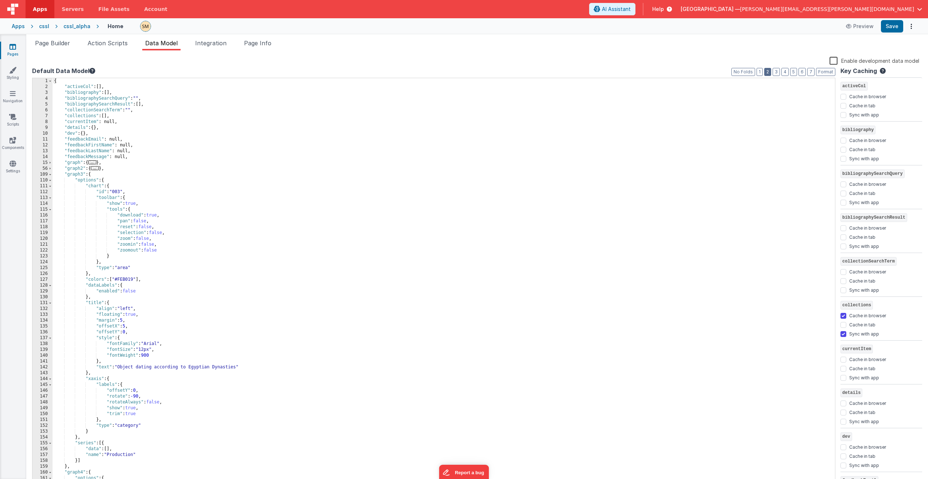
click at [771, 72] on button "2" at bounding box center [768, 72] width 7 height 8
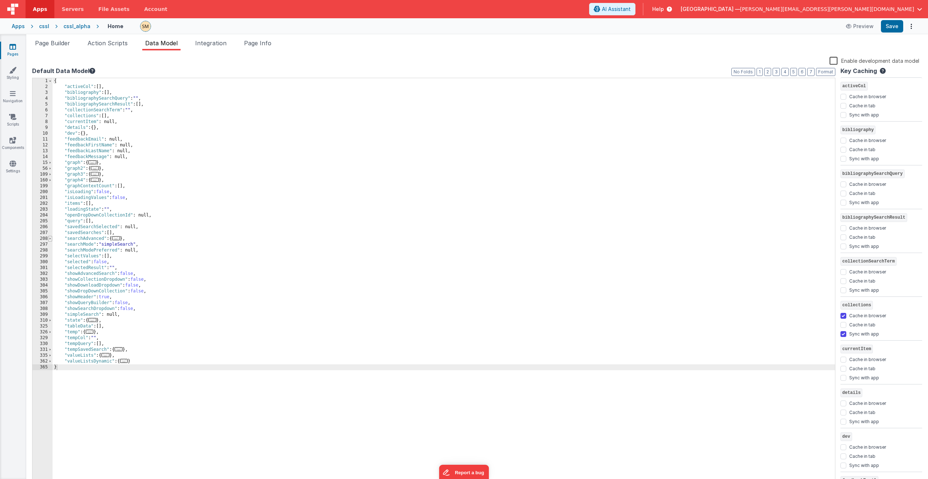
click at [50, 239] on span at bounding box center [50, 239] width 4 height 6
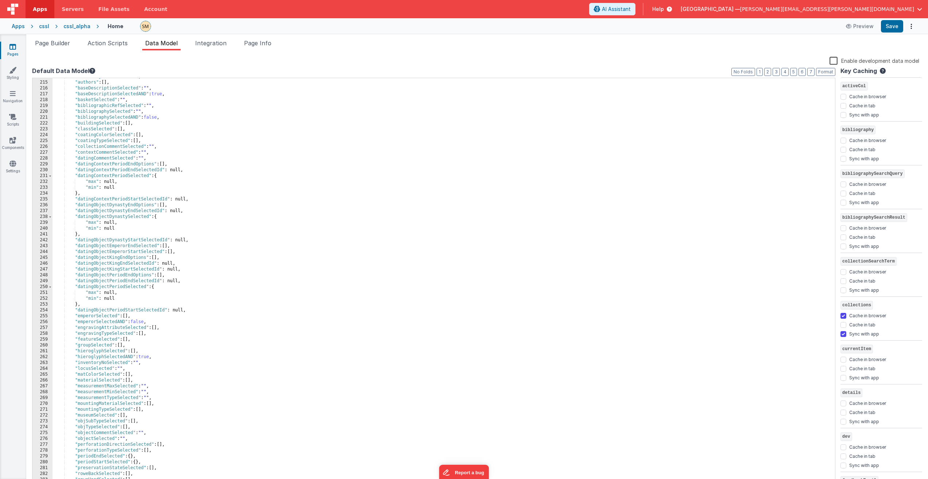
scroll to position [394, 0]
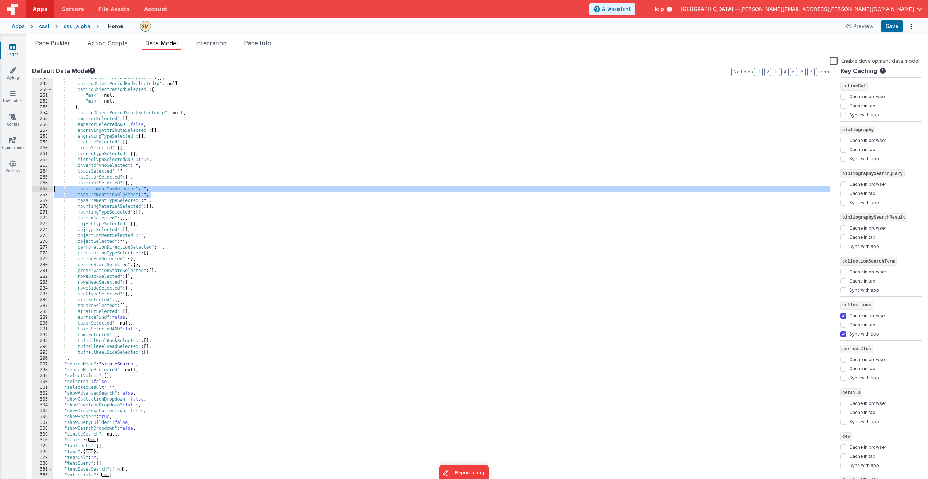
drag, startPoint x: 155, startPoint y: 195, endPoint x: 43, endPoint y: 189, distance: 112.5
click at [43, 189] on div "248 249 250 251 252 253 254 255 256 257 258 259 260 261 262 263 264 265 266 267…" at bounding box center [434, 282] width 804 height 408
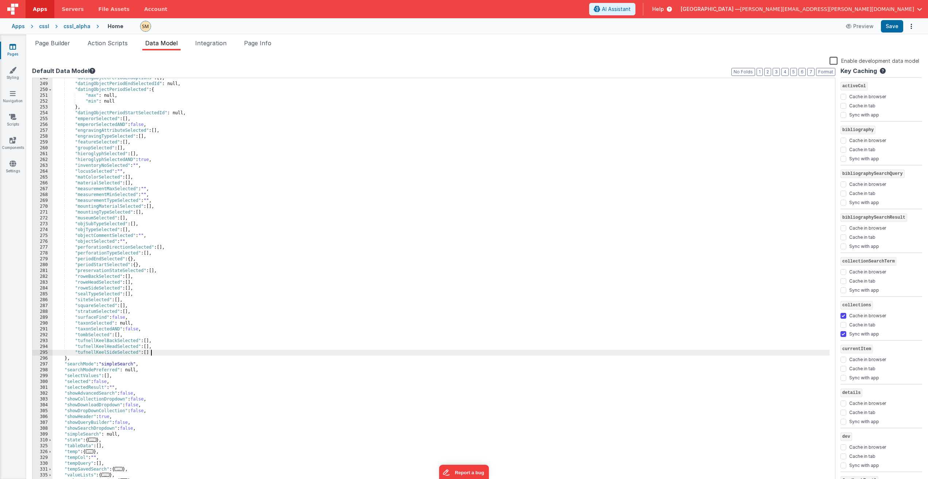
click at [155, 353] on div ""datingObjectPeriodEndOptions" : [ ] , "datingObjectPeriodEndSelectedId" : null…" at bounding box center [441, 284] width 777 height 419
drag, startPoint x: 96, startPoint y: 358, endPoint x: 75, endPoint y: 360, distance: 20.9
click at [75, 360] on div ""datingObjectPeriodEndOptions" : [ ] , "datingObjectPeriodEndSelectedId" : null…" at bounding box center [441, 284] width 777 height 419
drag, startPoint x: 105, startPoint y: 359, endPoint x: 78, endPoint y: 359, distance: 26.6
click at [78, 359] on div ""datingObjectPeriodEndOptions" : [ ] , "datingObjectPeriodEndSelectedId" : null…" at bounding box center [441, 284] width 777 height 419
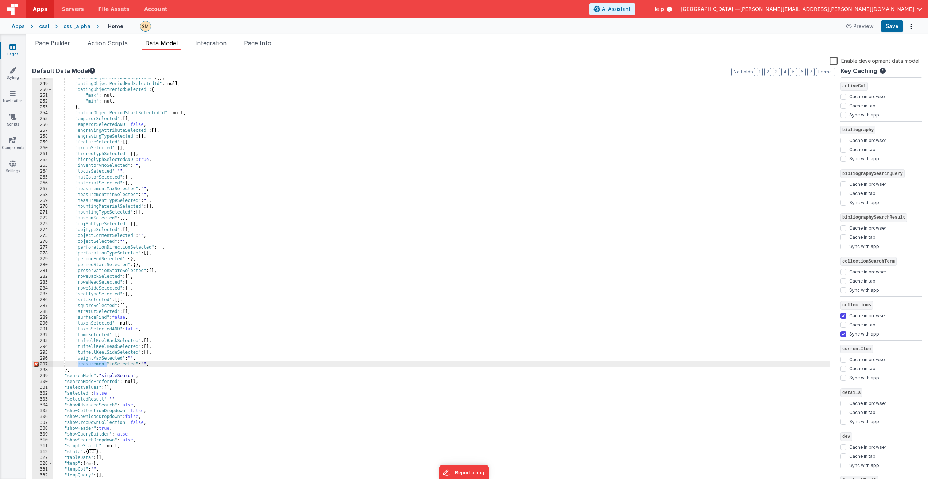
drag, startPoint x: 106, startPoint y: 365, endPoint x: 77, endPoint y: 365, distance: 29.2
click at [77, 365] on div ""datingObjectPeriodEndOptions" : [ ] , "datingObjectPeriodEndSelectedId" : null…" at bounding box center [441, 284] width 777 height 419
click at [142, 362] on div ""datingObjectPeriodEndOptions" : [ ] , "datingObjectPeriodEndSelectedId" : null…" at bounding box center [441, 284] width 777 height 419
click at [891, 26] on button "Save" at bounding box center [892, 26] width 22 height 12
click at [59, 44] on span "Page Builder" at bounding box center [52, 42] width 35 height 7
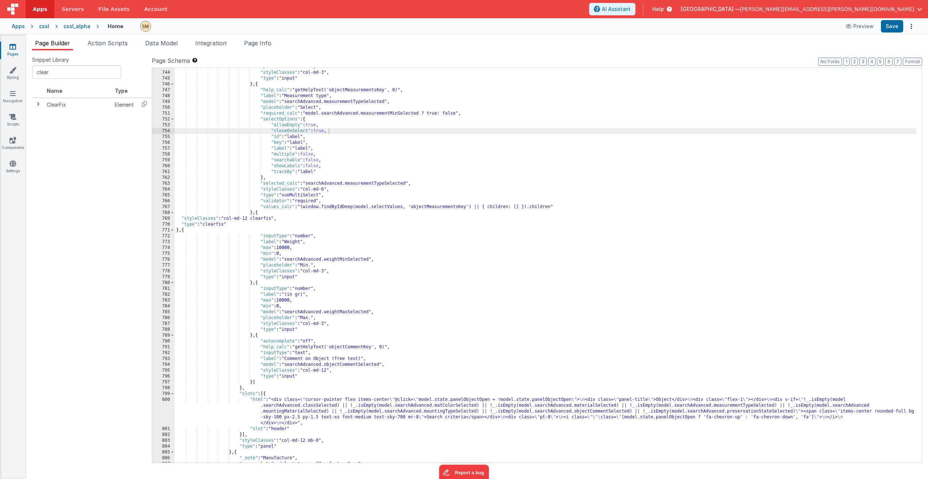
scroll to position [4606, 0]
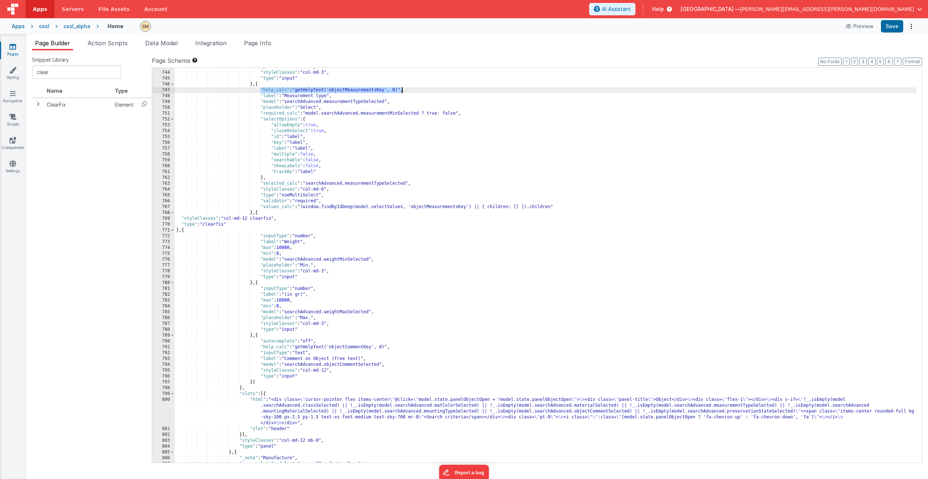
drag, startPoint x: 260, startPoint y: 89, endPoint x: 402, endPoint y: 91, distance: 142.0
click at [402, 91] on div ""placeholder" : "Max." , "styleClasses" : "col-md-3" , "type" : "input" } , { "…" at bounding box center [546, 267] width 742 height 406
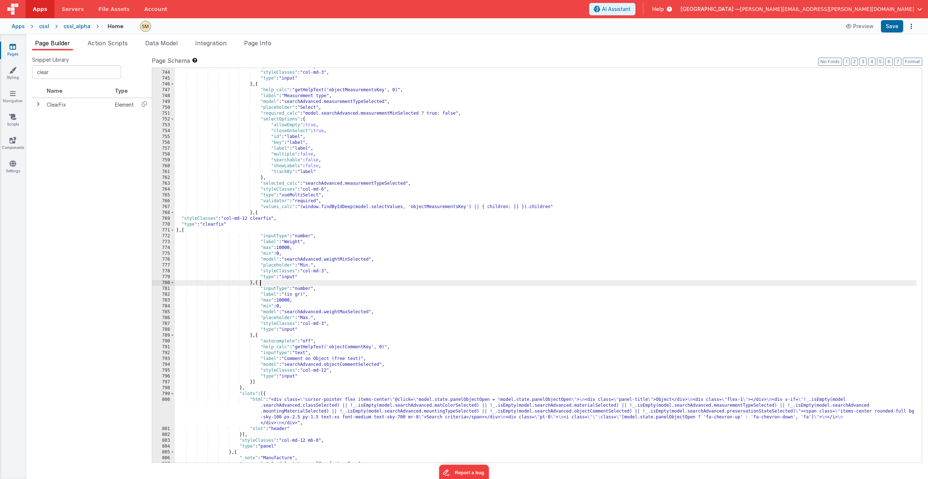
click at [260, 285] on div ""placeholder" : "Max." , "styleClasses" : "col-md-3" , "type" : "input" } , { "…" at bounding box center [546, 267] width 742 height 406
click at [256, 285] on div ""placeholder" : "Max." , "styleClasses" : "col-md-3" , "type" : "input" } , { "…" at bounding box center [546, 267] width 742 height 406
click at [257, 285] on div ""placeholder" : "Max." , "styleClasses" : "col-md-3" , "type" : "input" } , { "…" at bounding box center [546, 267] width 742 height 406
click at [259, 288] on div ""placeholder" : "Max." , "styleClasses" : "col-md-3" , "type" : "input" } , { "…" at bounding box center [546, 267] width 742 height 406
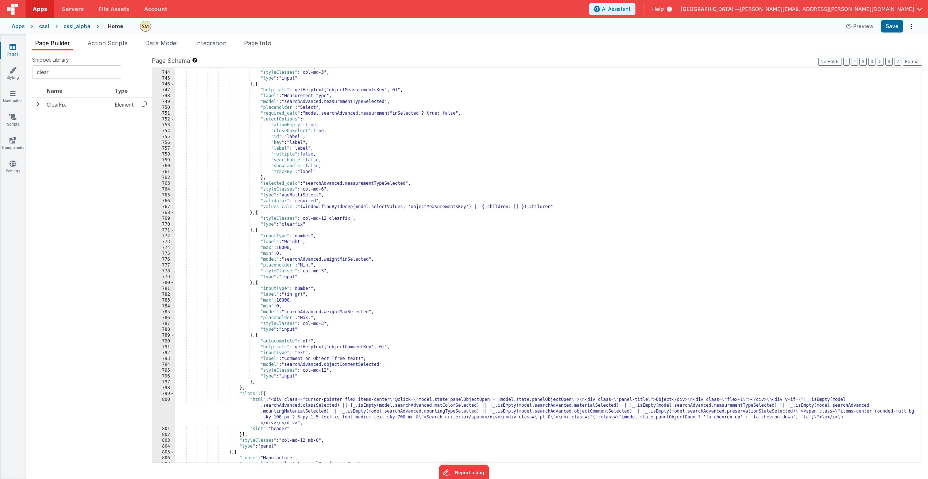
scroll to position [0, 0]
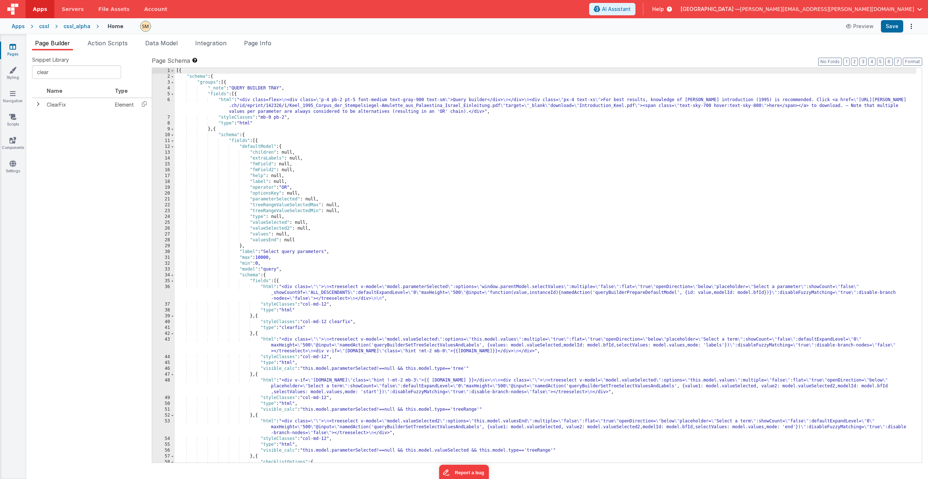
click at [289, 290] on div "[{ "schema" : { "groups" : [{ "_note" : "QUERY BUILDER TRAY" , "fields" : [{ "h…" at bounding box center [546, 271] width 742 height 406
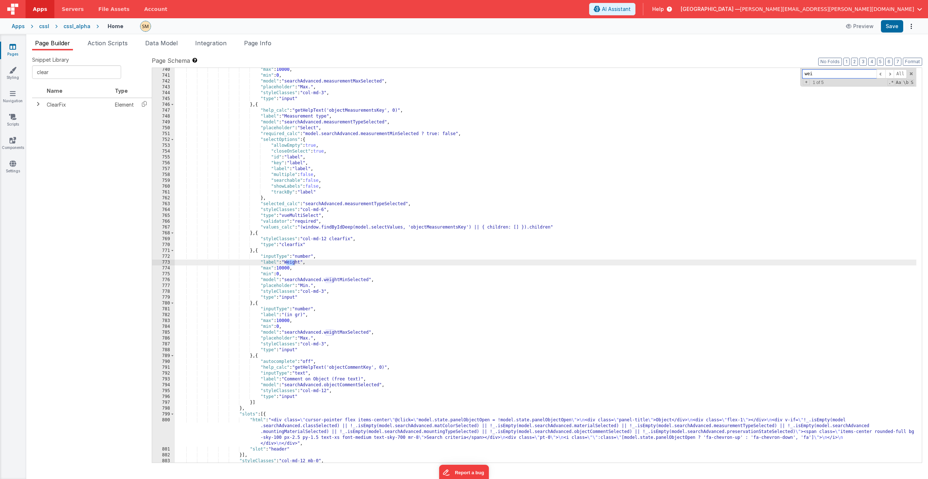
scroll to position [4585, 0]
type input "weiggt"
click at [294, 265] on div ""max" : 10000 , "min" : 0 , "model" : "searchAdvanced.measurementMaxSelected" ,…" at bounding box center [546, 270] width 742 height 406
click at [285, 274] on div ""max" : 10000 , "min" : 0 , "model" : "searchAdvanced.measurementMaxSelected" ,…" at bounding box center [546, 270] width 742 height 406
click at [260, 256] on div ""max" : 10000 , "min" : 0 , "model" : "searchAdvanced.measurementMaxSelected" ,…" at bounding box center [546, 270] width 742 height 406
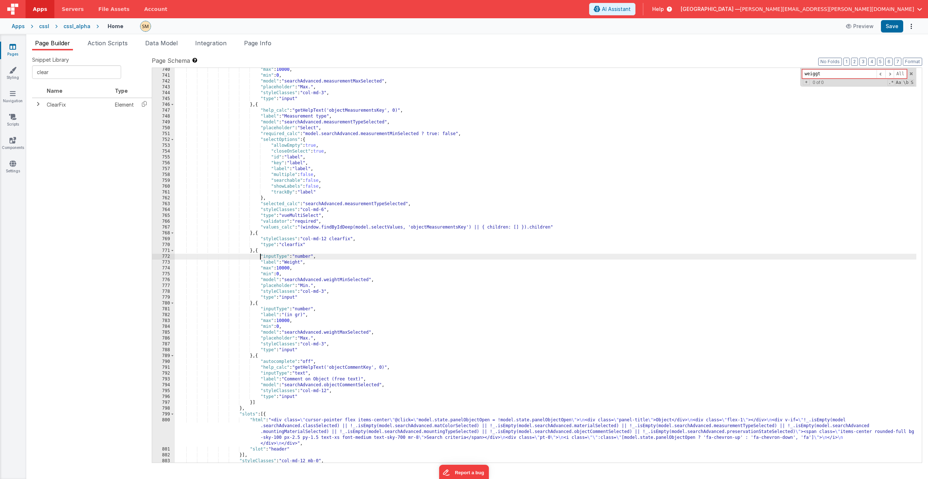
paste textarea
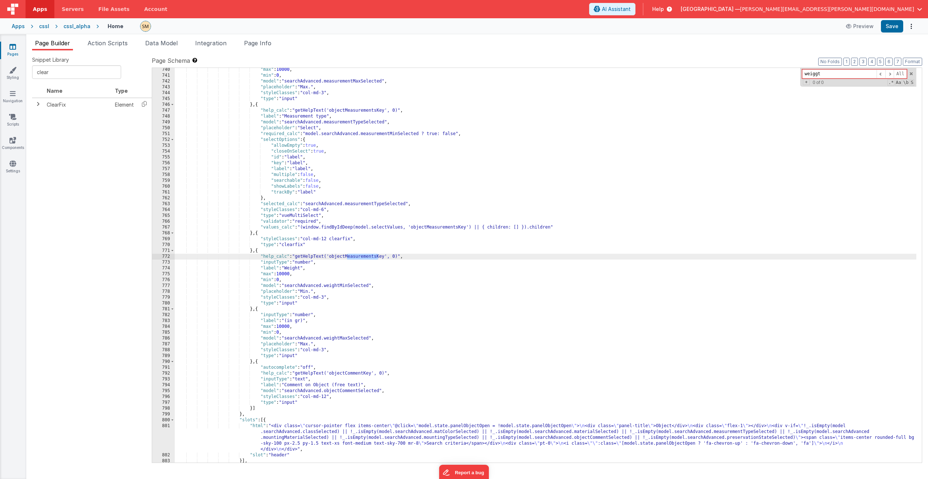
drag, startPoint x: 347, startPoint y: 258, endPoint x: 378, endPoint y: 257, distance: 31.8
click at [378, 257] on div ""max" : 10000 , "min" : 0 , "model" : "searchAdvanced.measurementMaxSelected" ,…" at bounding box center [546, 270] width 742 height 406
click at [350, 258] on div ""max" : 10000 , "min" : 0 , "model" : "searchAdvanced.measurementMaxSelected" ,…" at bounding box center [546, 270] width 742 height 406
click at [349, 288] on div ""max" : 10000 , "min" : 0 , "model" : "searchAdvanced.measurementMaxSelected" ,…" at bounding box center [546, 270] width 742 height 406
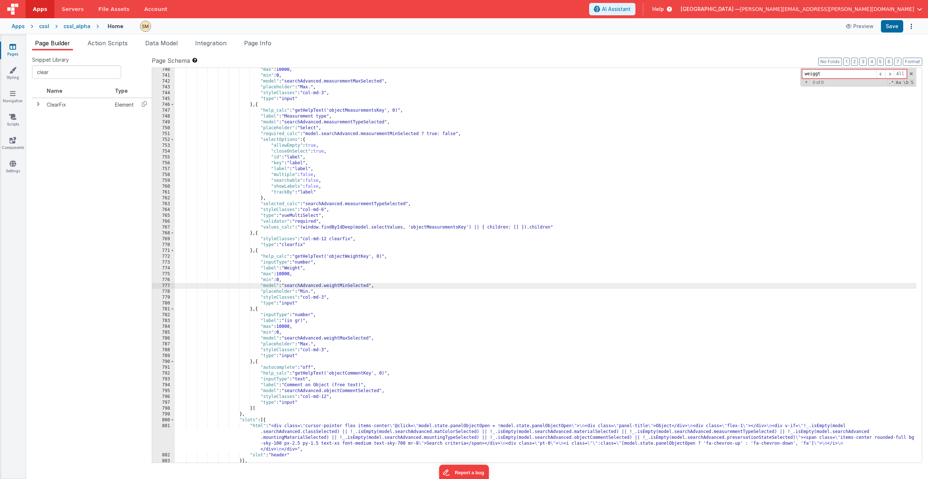
click at [257, 365] on div ""max" : 10000 , "min" : 0 , "model" : "searchAdvanced.measurementMaxSelected" ,…" at bounding box center [546, 270] width 742 height 406
paste input "objectWeightKey"
click at [836, 74] on input "objectWeightKey" at bounding box center [839, 73] width 74 height 9
type input "objectWeightKey"
click at [313, 289] on div ""max" : 10000 , "min" : 0 , "model" : "searchAdvanced.measurementMaxSelected" ,…" at bounding box center [546, 270] width 742 height 406
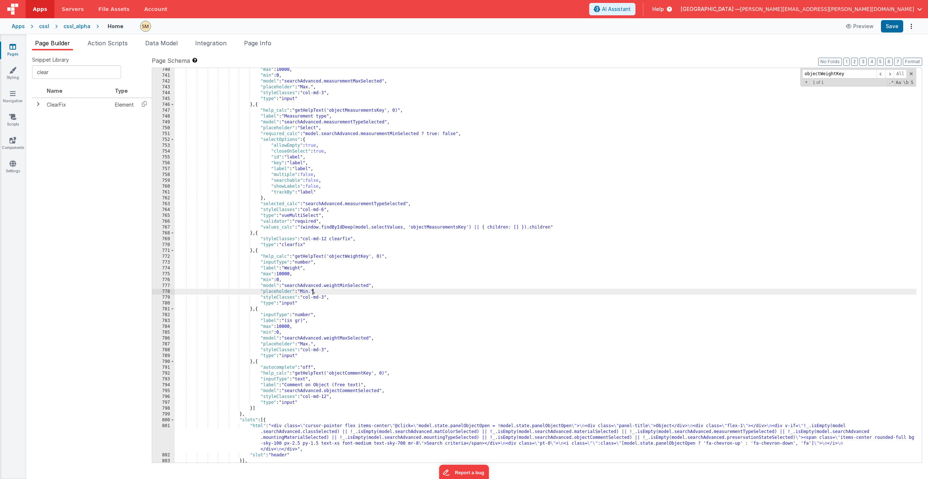
click at [320, 303] on div ""max" : 10000 , "min" : 0 , "model" : "searchAdvanced.measurementMaxSelected" ,…" at bounding box center [546, 270] width 742 height 406
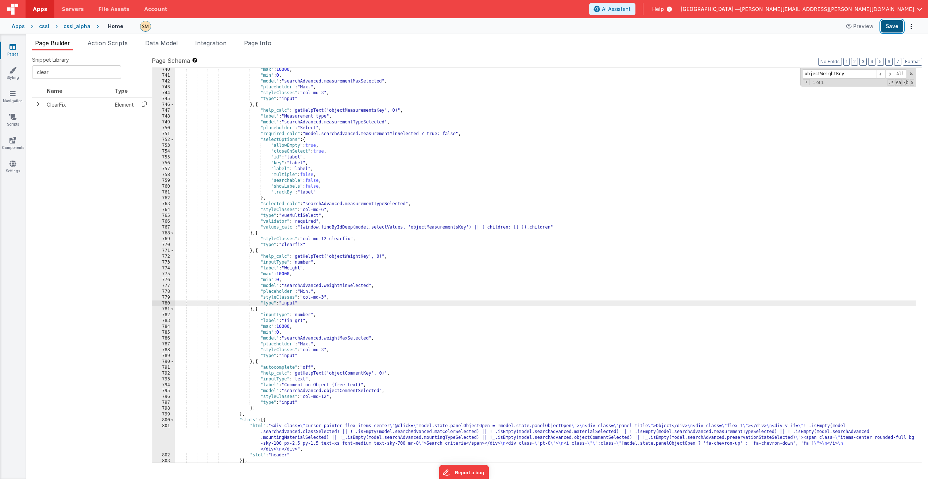
click at [897, 26] on button "Save" at bounding box center [892, 26] width 22 height 12
drag, startPoint x: 393, startPoint y: 257, endPoint x: 148, endPoint y: 256, distance: 245.2
click at [148, 256] on div "Snippet Library clear Name Type ClearFix Element << < 1 > >> Page Schema Shortc…" at bounding box center [477, 264] width 890 height 417
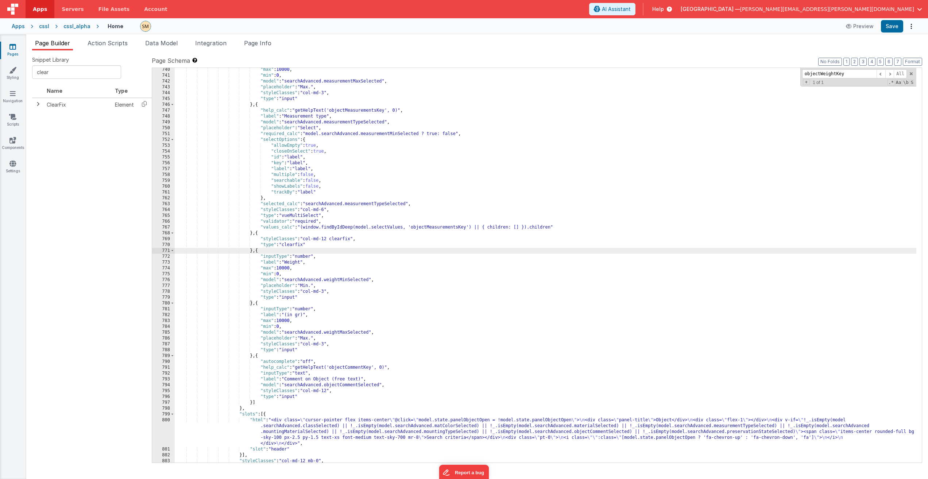
click at [304, 306] on div ""max" : 10000 , "min" : 0 , "model" : "searchAdvanced.measurementMaxSelected" ,…" at bounding box center [546, 270] width 742 height 406
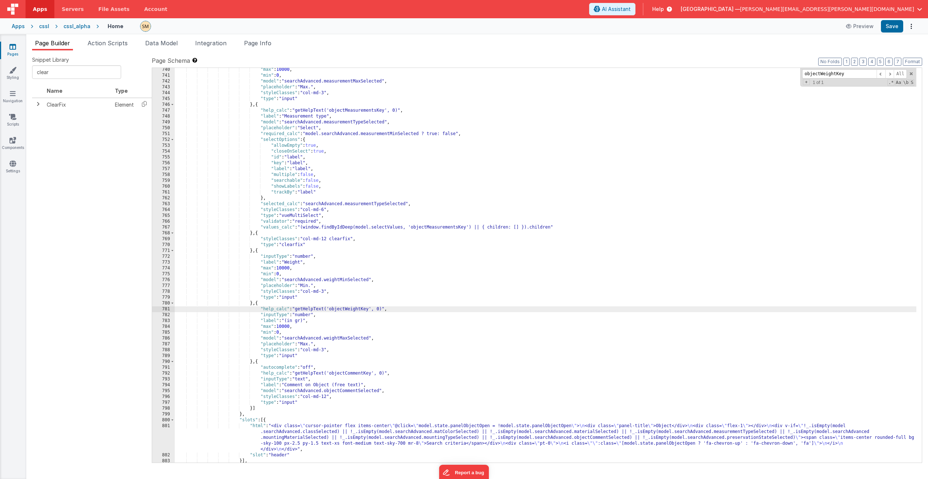
scroll to position [4563, 0]
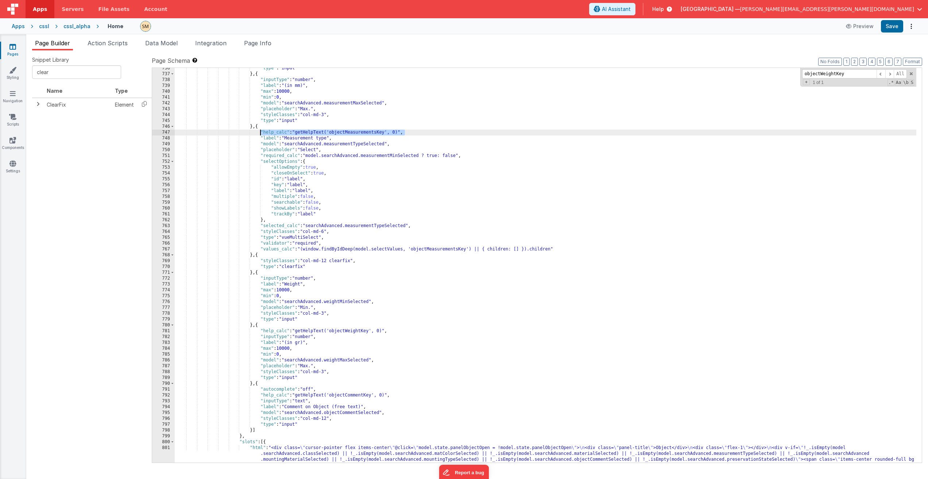
drag, startPoint x: 407, startPoint y: 132, endPoint x: 260, endPoint y: 132, distance: 147.1
click at [260, 132] on div ""type" : "input" } , { "inputType" : "number" , "label" : "(in mm)" , "max" : 1…" at bounding box center [546, 280] width 742 height 430
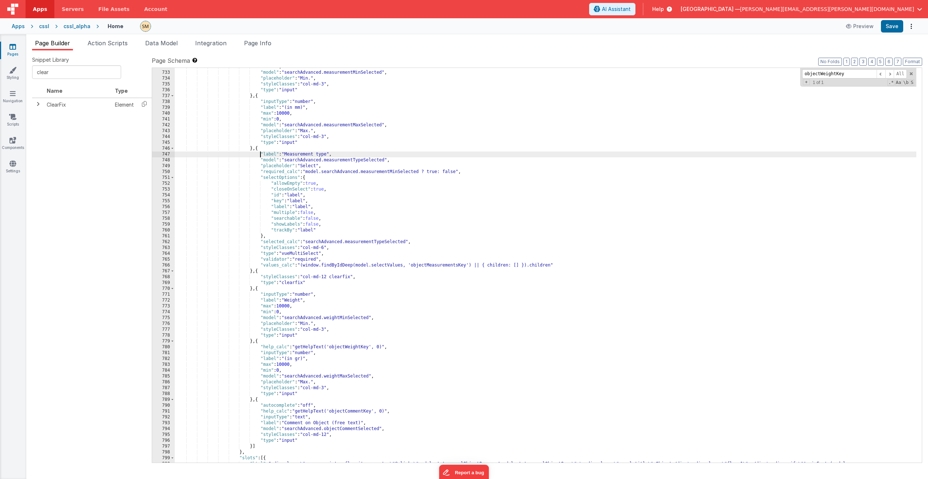
scroll to position [4519, 0]
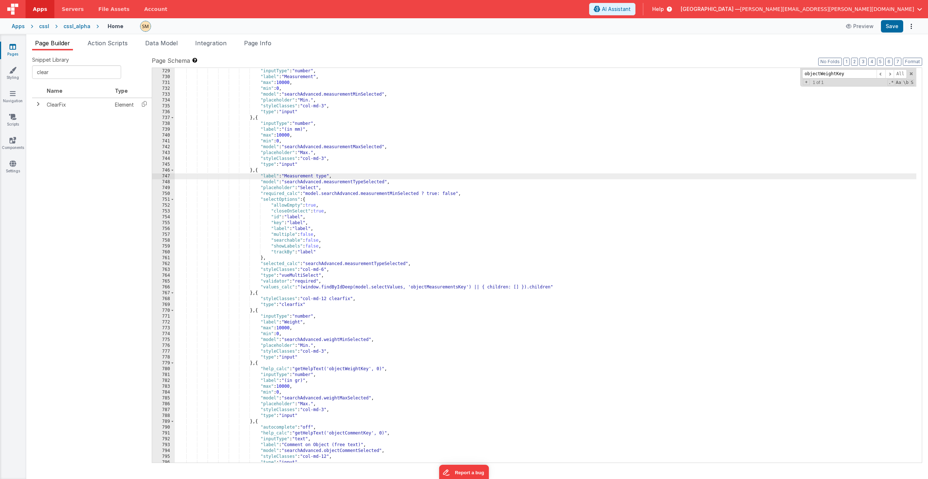
click at [331, 124] on div "} , { "inputType" : "number" , "label" : "Measurement" , "max" : 10000 , "min" …" at bounding box center [546, 265] width 742 height 406
click at [287, 119] on div "} , { "inputType" : "number" , "label" : "Measurement" , "max" : 10000 , "min" …" at bounding box center [546, 265] width 742 height 406
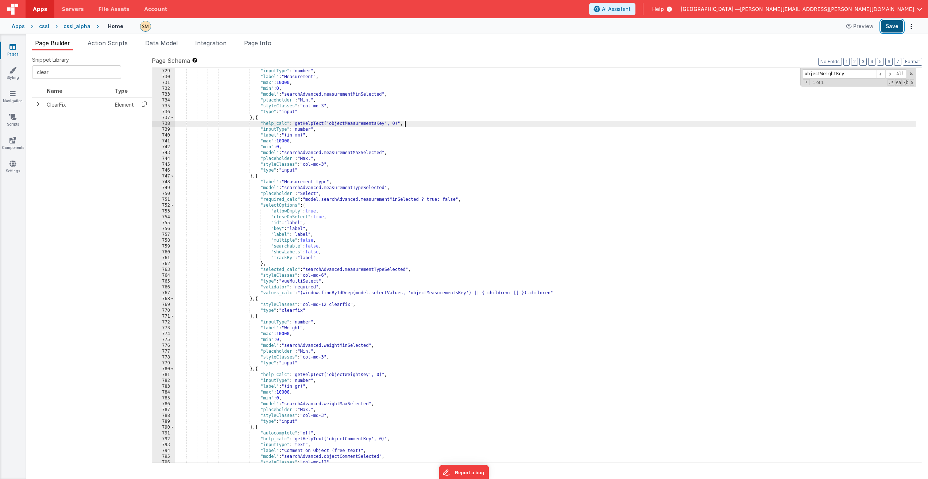
click at [892, 27] on button "Save" at bounding box center [892, 26] width 22 height 12
click at [828, 76] on input "objectWeightKey" at bounding box center [839, 73] width 74 height 9
paste input "in gr"
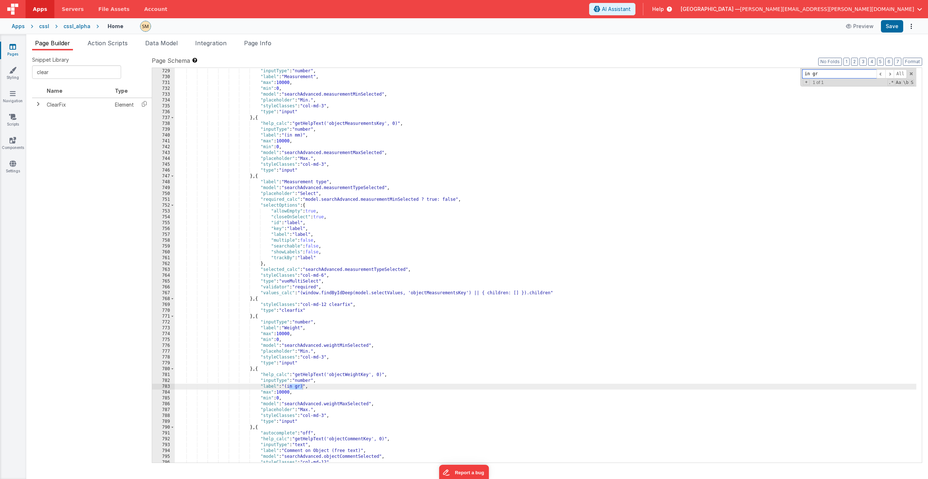
type input "in gr"
click at [289, 387] on div "} , { "inputType" : "number" , "label" : "Measurement" , "max" : 10000 , "min" …" at bounding box center [546, 265] width 742 height 406
drag, startPoint x: 289, startPoint y: 135, endPoint x: 293, endPoint y: 141, distance: 7.1
click at [289, 135] on div "} , { "inputType" : "number" , "label" : "Measurement" , "max" : 10000 , "min" …" at bounding box center [546, 265] width 742 height 406
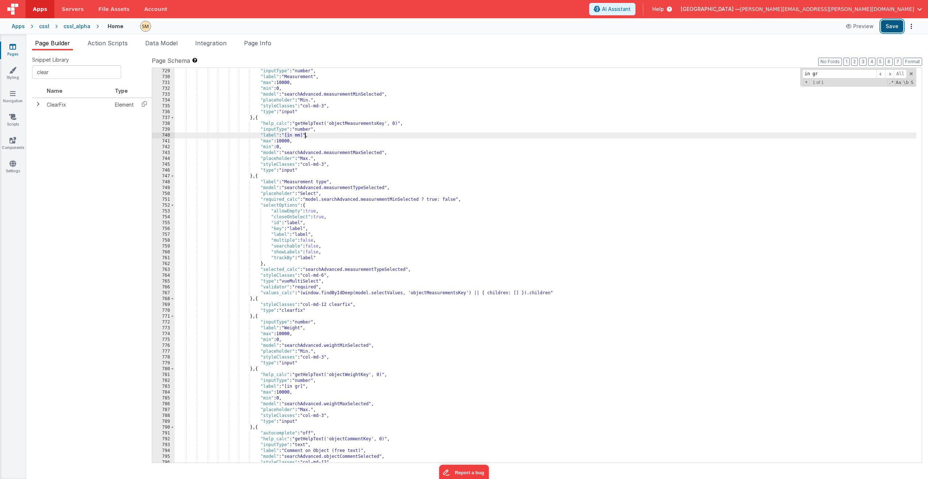
click at [890, 26] on button "Save" at bounding box center [892, 26] width 22 height 12
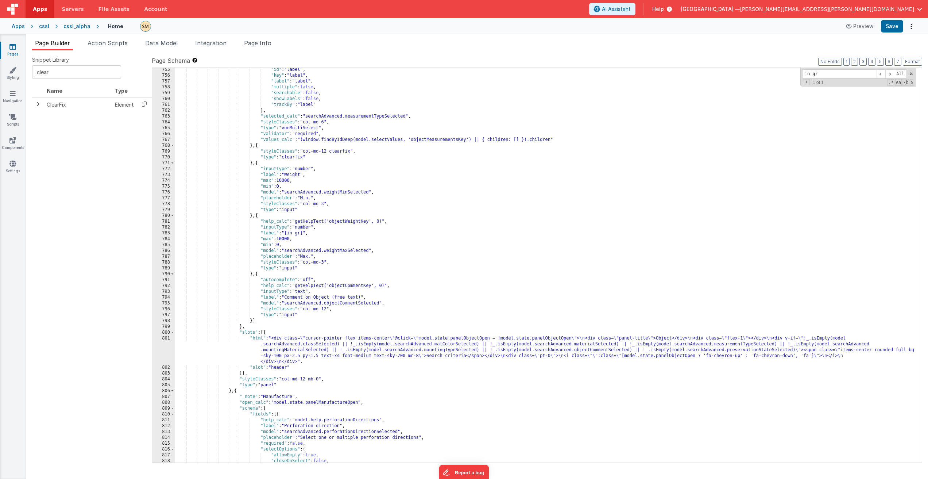
scroll to position [4716, 0]
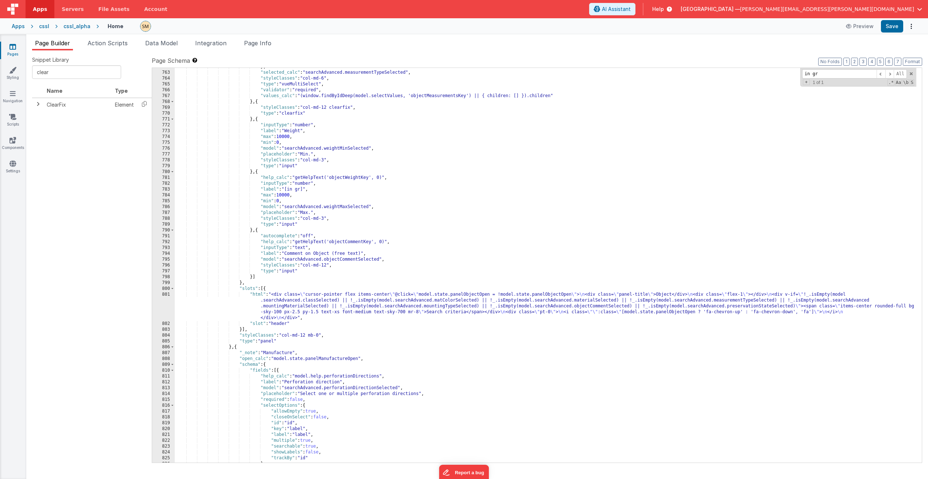
click at [335, 307] on div "} , "selected_calc" : "searchAdvanced.measurementTypeSelected" , "styleClasses"…" at bounding box center [546, 267] width 742 height 406
click at [168, 304] on div "801" at bounding box center [163, 306] width 23 height 29
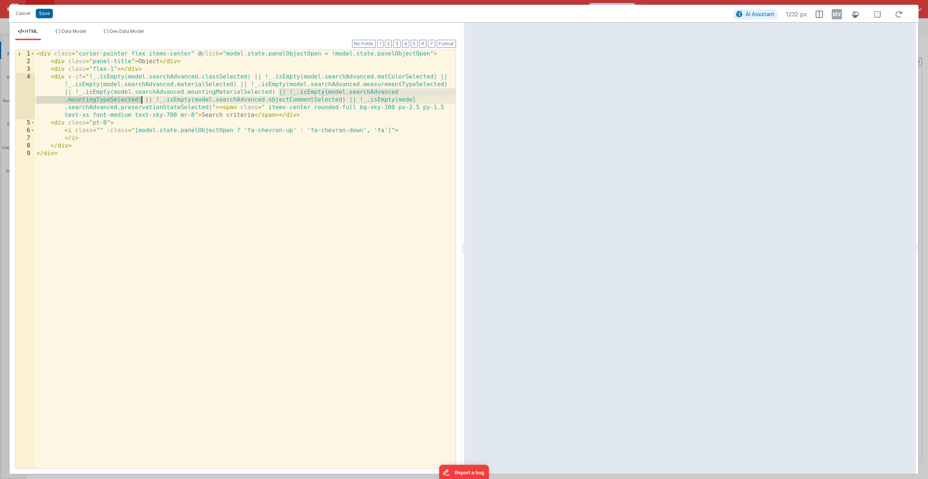
drag, startPoint x: 278, startPoint y: 92, endPoint x: 140, endPoint y: 101, distance: 138.2
click at [140, 101] on div "< div class = "cursor-pointer flex items-center" @ click = "model.state.panelOb…" at bounding box center [245, 267] width 421 height 434
drag, startPoint x: 240, startPoint y: 83, endPoint x: 459, endPoint y: 84, distance: 218.2
click at [459, 84] on div "Format 7 6 5 4 3 2 1 No Folds 1 2 3 4 5 6 7 8 9 < div class = "cursor-pointer f…" at bounding box center [235, 257] width 453 height 434
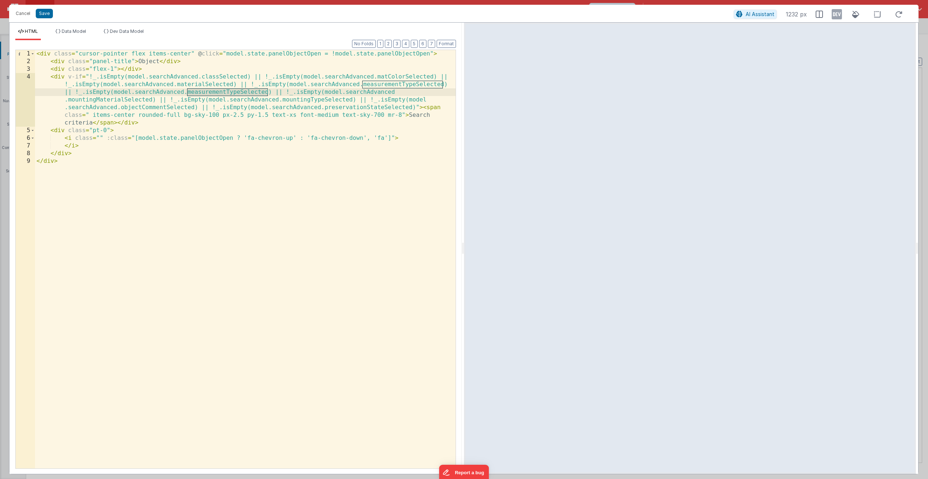
drag, startPoint x: 187, startPoint y: 92, endPoint x: 267, endPoint y: 91, distance: 80.3
click at [267, 91] on div "< div class = "cursor-pointer flex items-center" @ click = "model.state.panelOb…" at bounding box center [245, 267] width 421 height 434
click at [42, 15] on button "Save" at bounding box center [44, 13] width 17 height 9
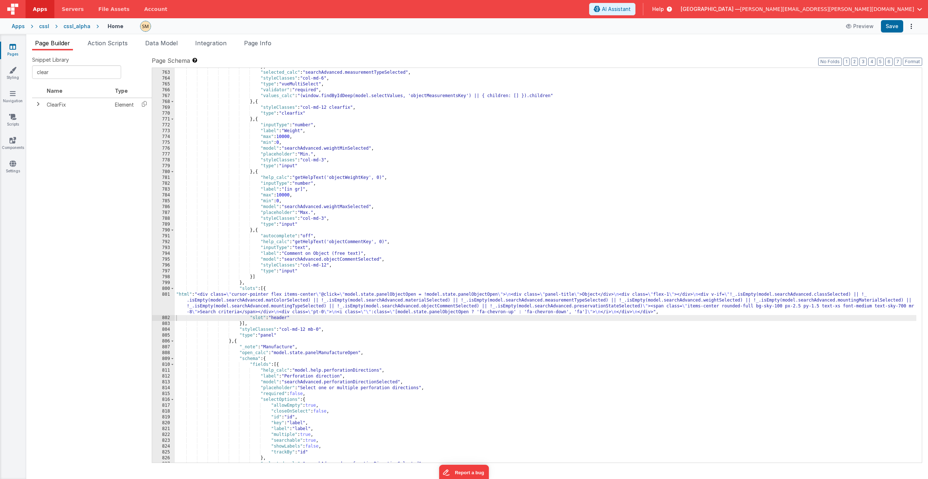
click at [269, 304] on div "} , "selected_calc" : "searchAdvanced.measurementTypeSelected" , "styleClasses"…" at bounding box center [546, 267] width 742 height 406
click at [263, 42] on span "Page Info" at bounding box center [257, 42] width 27 height 7
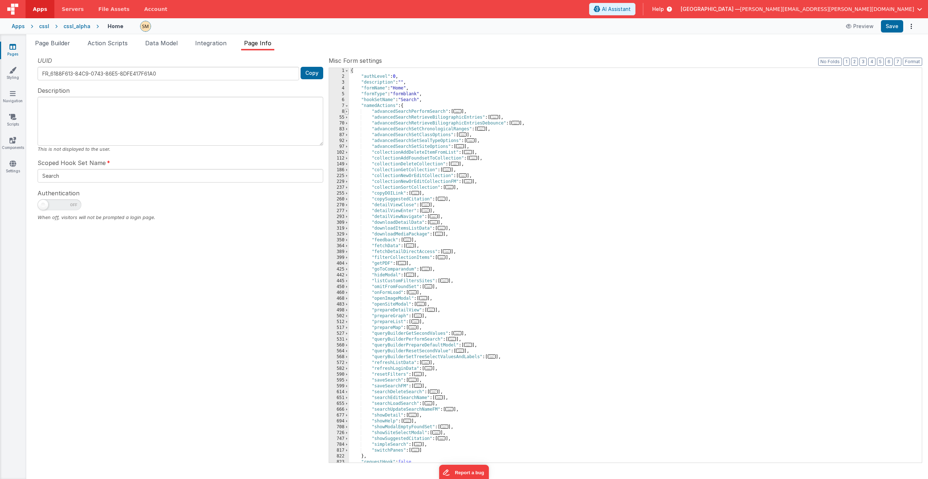
click at [346, 112] on span at bounding box center [347, 112] width 4 height 6
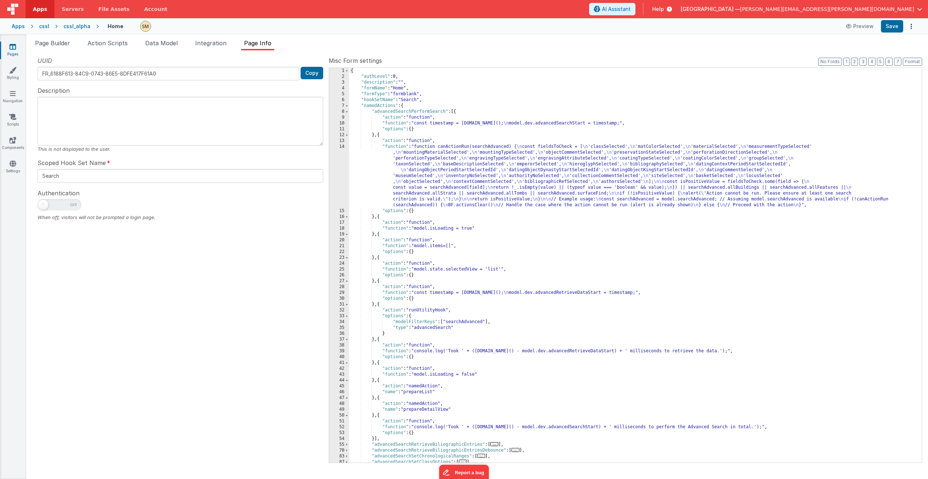
click at [427, 157] on div "{ "authLevel" : 0 , "description" : "" , "formName" : "Home" , "formType" : "fo…" at bounding box center [632, 271] width 567 height 406
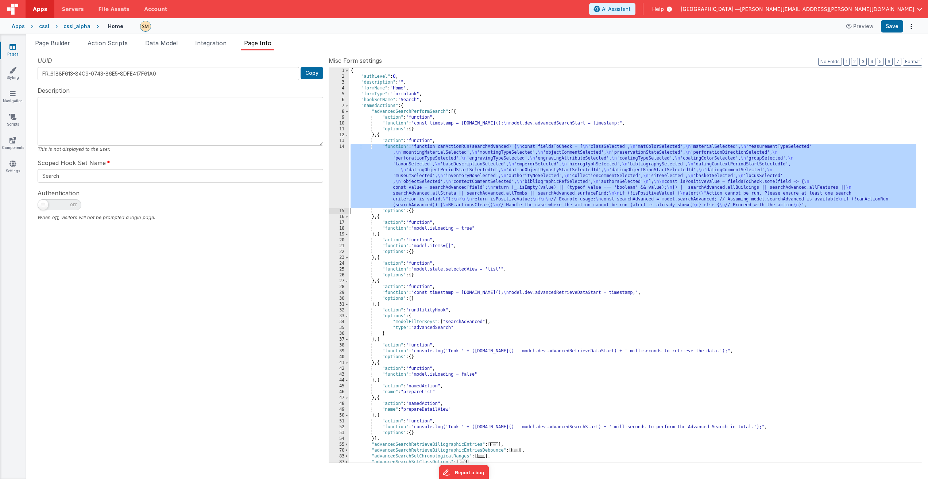
click at [343, 169] on div "14" at bounding box center [339, 176] width 20 height 64
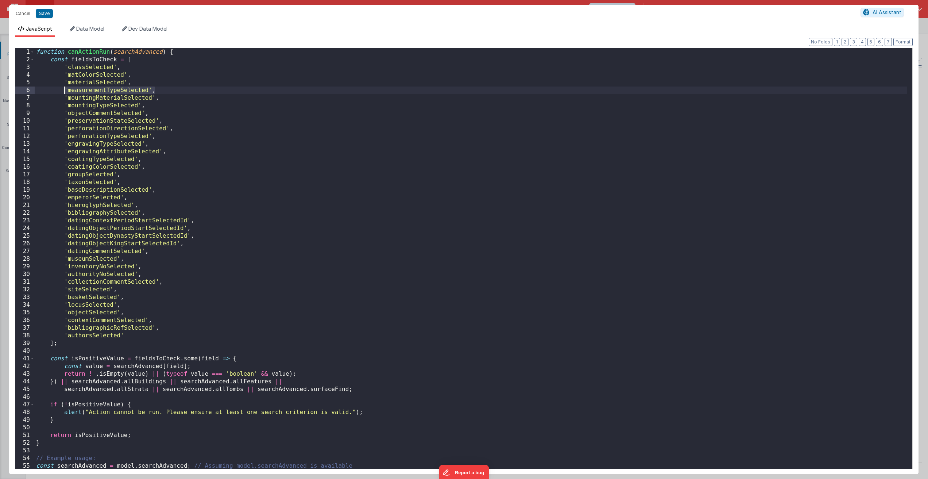
drag, startPoint x: 163, startPoint y: 90, endPoint x: 63, endPoint y: 91, distance: 100.4
click at [63, 91] on div "function canActionRun ( searchAdvanced ) { const fieldsToCheck = [ 'classSelect…" at bounding box center [471, 266] width 873 height 436
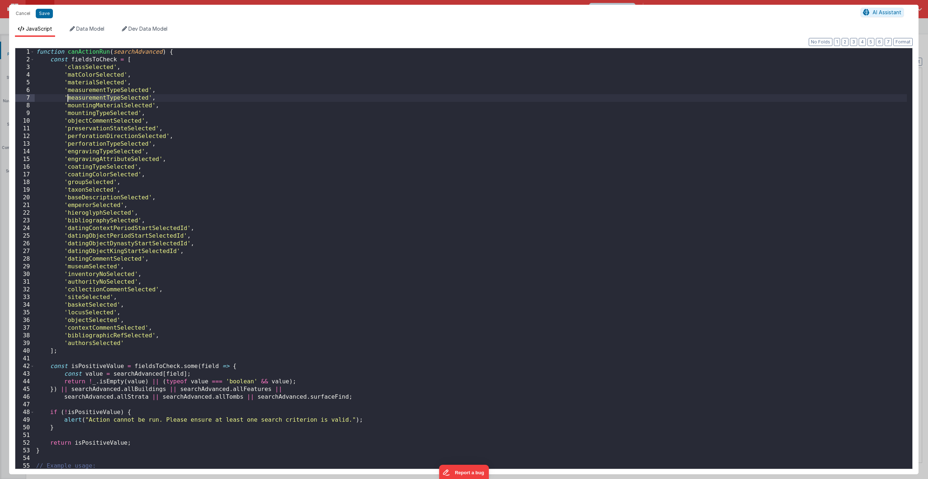
drag, startPoint x: 119, startPoint y: 99, endPoint x: 68, endPoint y: 99, distance: 51.1
click at [68, 99] on div "function canActionRun ( searchAdvanced ) { const fieldsToCheck = [ 'classSelect…" at bounding box center [471, 266] width 873 height 436
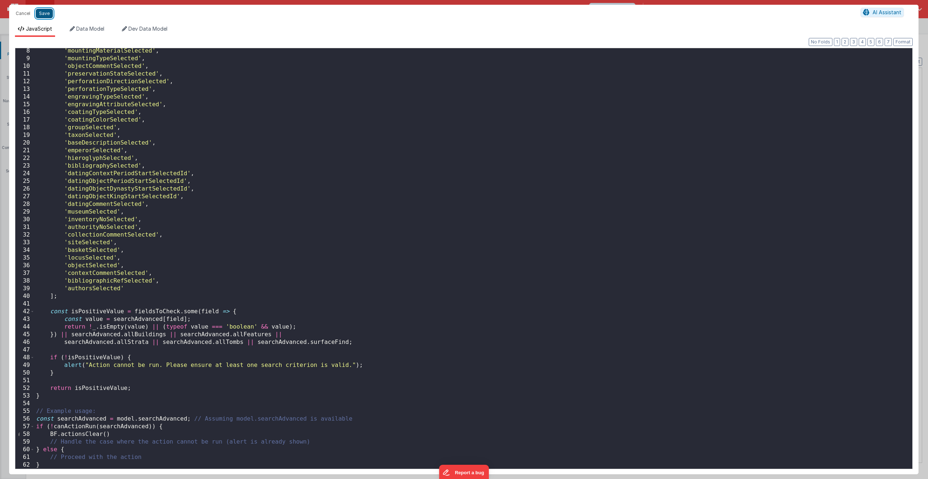
click at [43, 13] on button "Save" at bounding box center [44, 13] width 17 height 9
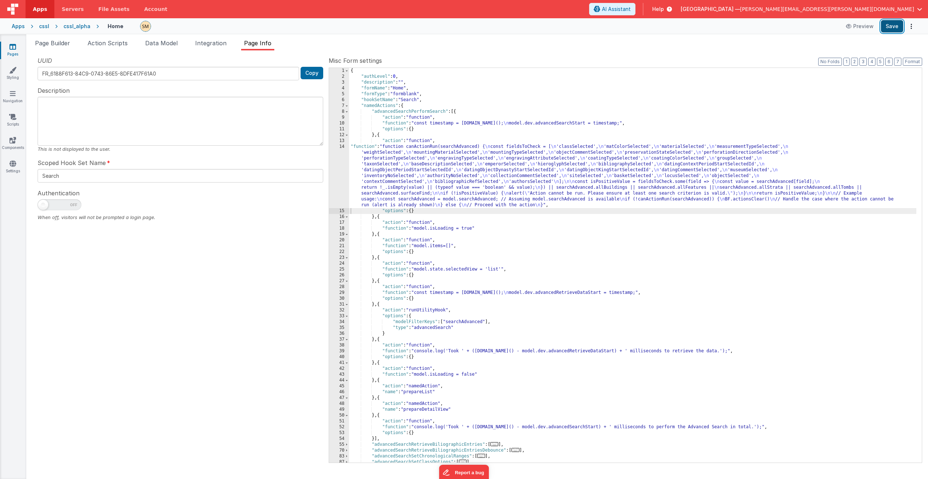
click at [890, 25] on button "Save" at bounding box center [892, 26] width 22 height 12
click at [445, 180] on div "{ "authLevel" : 0 , "description" : "" , "formName" : "Home" , "formType" : "fo…" at bounding box center [632, 271] width 567 height 406
click at [339, 172] on div "14" at bounding box center [339, 176] width 20 height 64
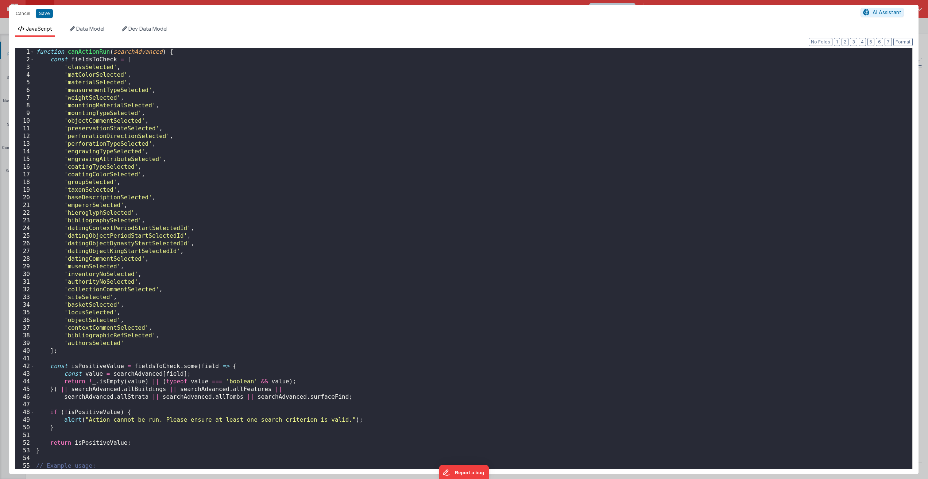
click at [94, 100] on div "function canActionRun ( searchAdvanced ) { const fieldsToCheck = [ 'classSelect…" at bounding box center [471, 266] width 873 height 436
click at [44, 14] on button "Save" at bounding box center [44, 13] width 17 height 9
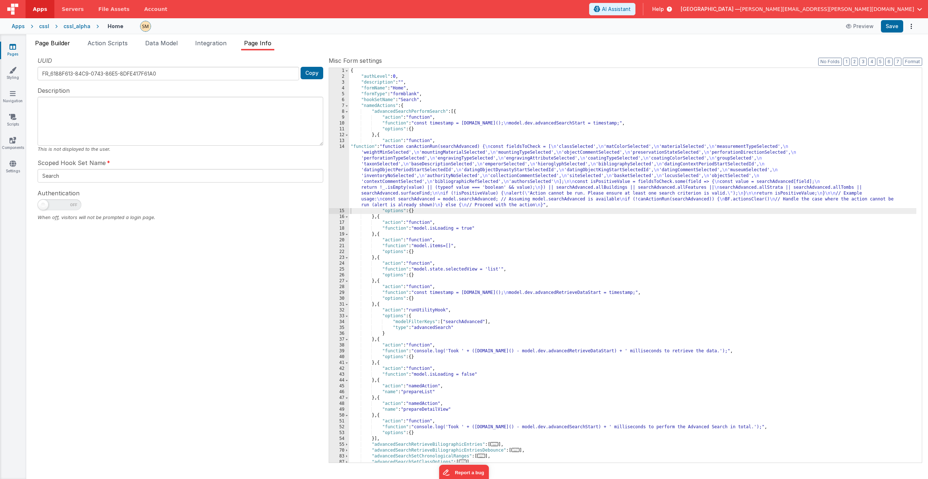
click at [58, 42] on span "Page Builder" at bounding box center [52, 42] width 35 height 7
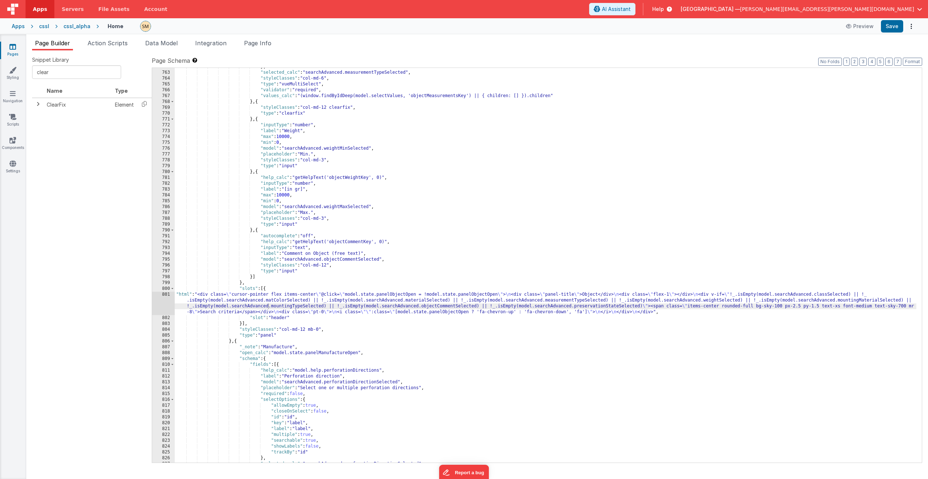
click at [166, 300] on div "801" at bounding box center [163, 303] width 23 height 23
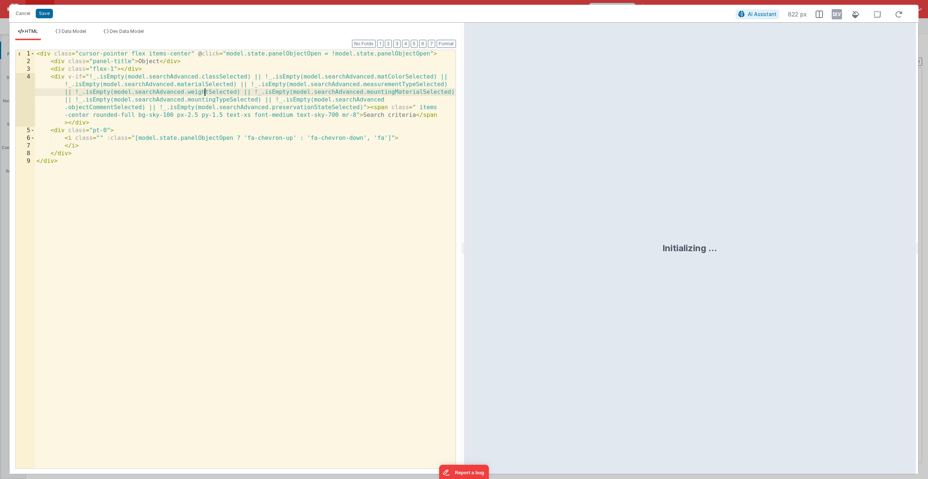
click at [205, 93] on div "< div class = "cursor-pointer flex items-center" @ click = "model.state.panelOb…" at bounding box center [245, 267] width 421 height 434
click at [44, 14] on button "Save" at bounding box center [44, 13] width 17 height 9
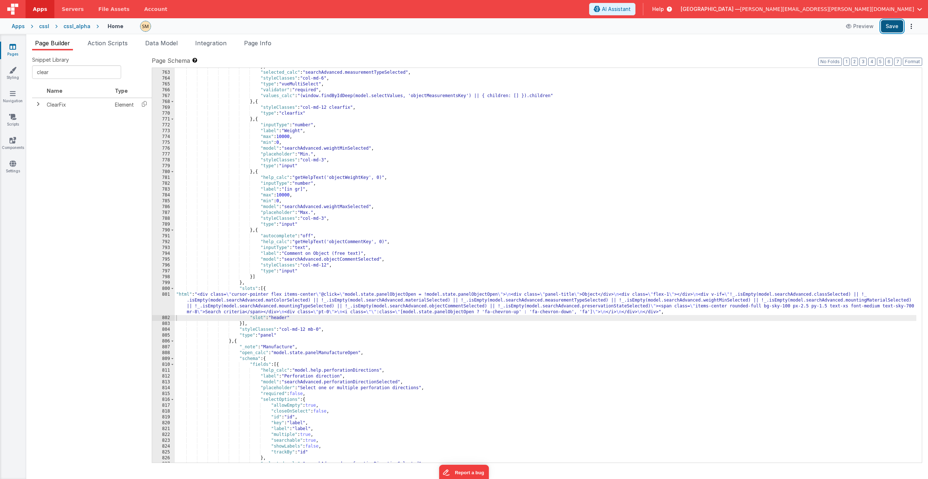
click at [886, 28] on button "Save" at bounding box center [892, 26] width 22 height 12
click at [888, 23] on button "Save" at bounding box center [892, 26] width 22 height 12
click at [308, 115] on div "} , "selected_calc" : "searchAdvanced.measurementTypeSelected" , "styleClasses"…" at bounding box center [546, 267] width 742 height 406
paste input "weightMinSelected"
type input "weightMinSelected"
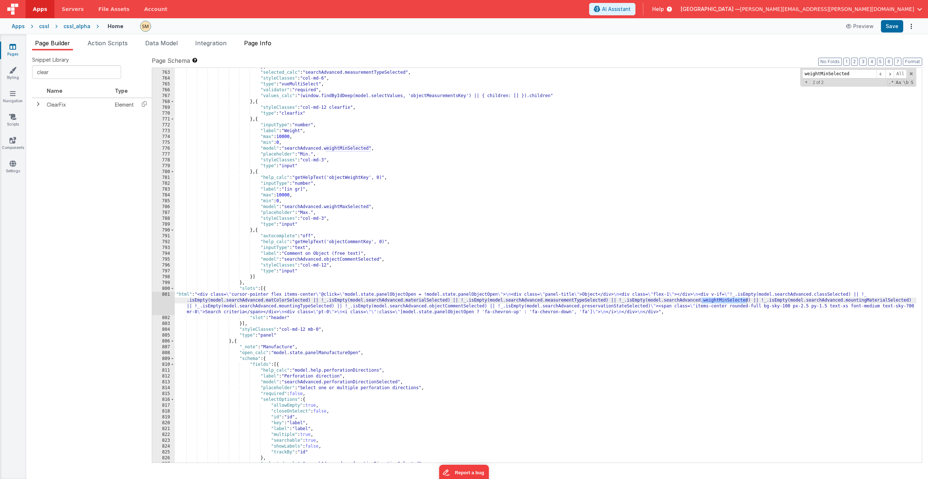
click at [274, 45] on li "Page Info" at bounding box center [257, 45] width 33 height 12
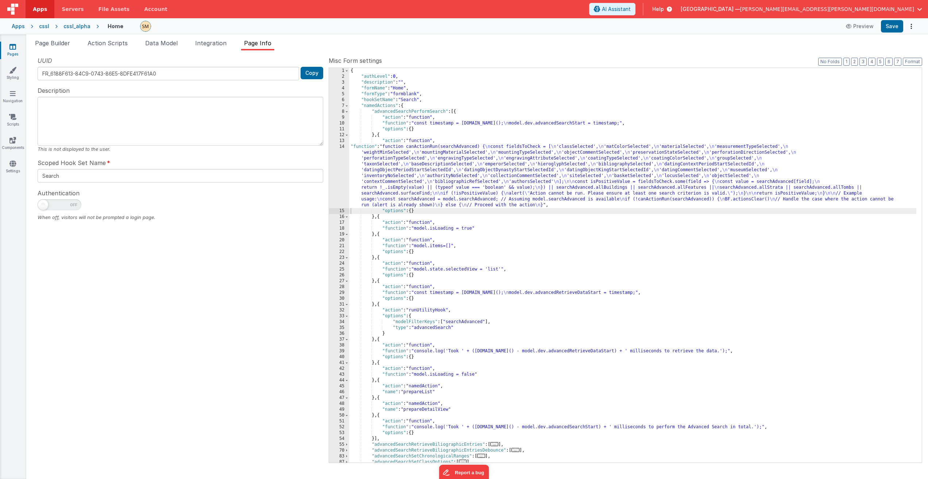
click at [405, 107] on div "{ "authLevel" : 0 , "description" : "" , "formName" : "Home" , "formType" : "fo…" at bounding box center [632, 271] width 567 height 406
type input "weightMinSelected"
click at [896, 27] on button "Save" at bounding box center [892, 26] width 22 height 12
